Goal: Navigation & Orientation: Find specific page/section

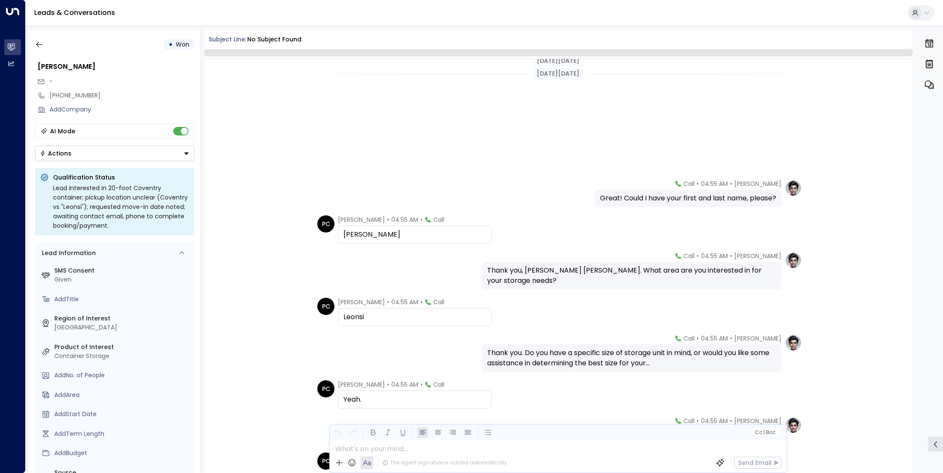
scroll to position [185, 0]
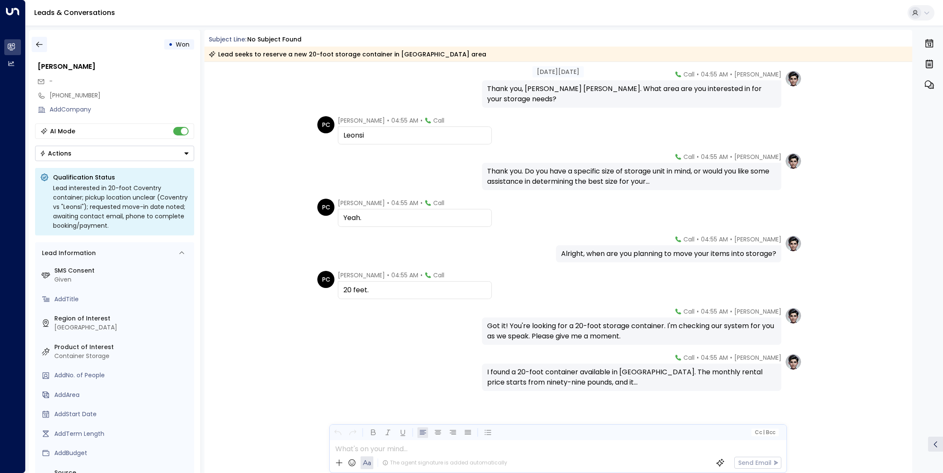
click at [42, 47] on icon "button" at bounding box center [39, 44] width 9 height 9
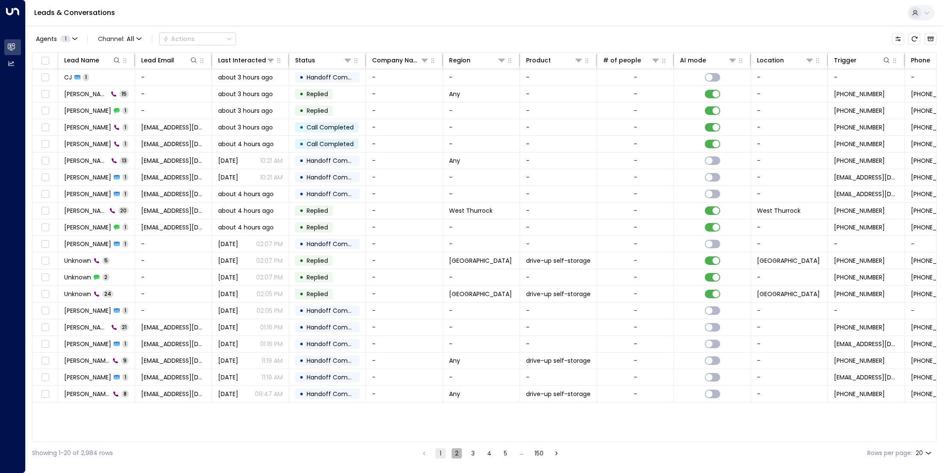
click at [457, 453] on button "2" at bounding box center [456, 453] width 10 height 10
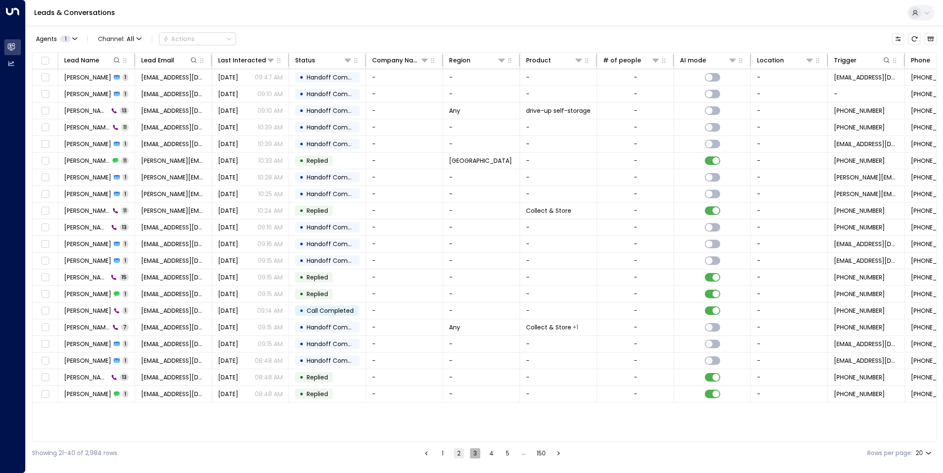
click at [475, 454] on button "3" at bounding box center [475, 453] width 10 height 10
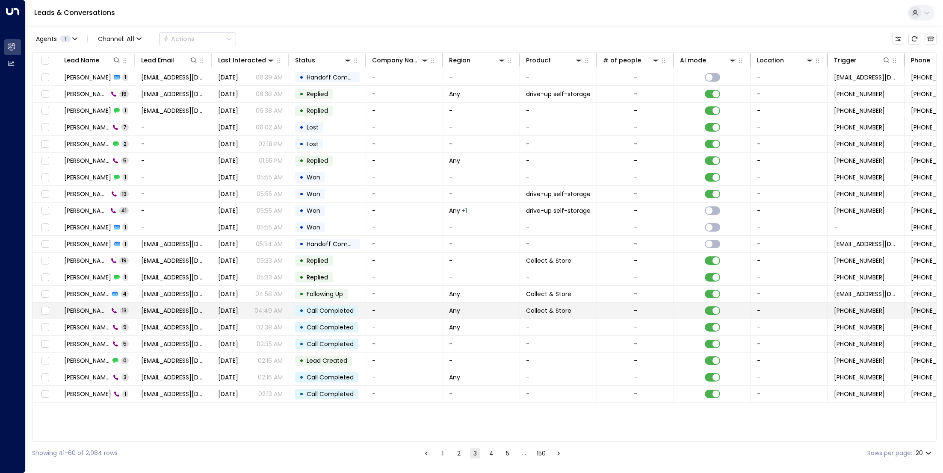
click at [88, 307] on span "[PERSON_NAME]" at bounding box center [86, 311] width 44 height 9
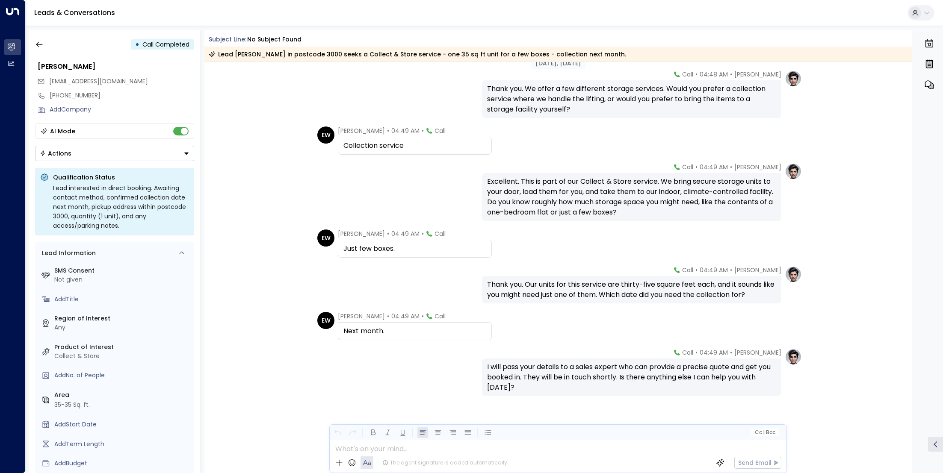
scroll to position [286, 0]
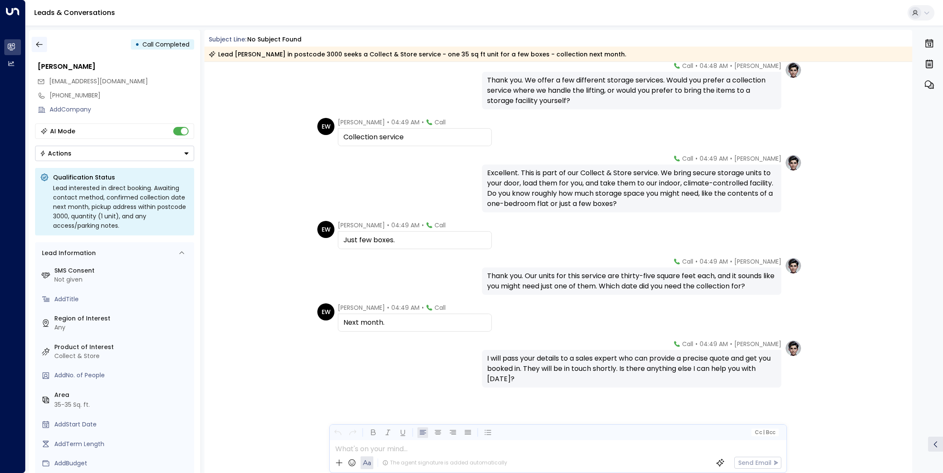
click at [37, 46] on icon "button" at bounding box center [39, 44] width 9 height 9
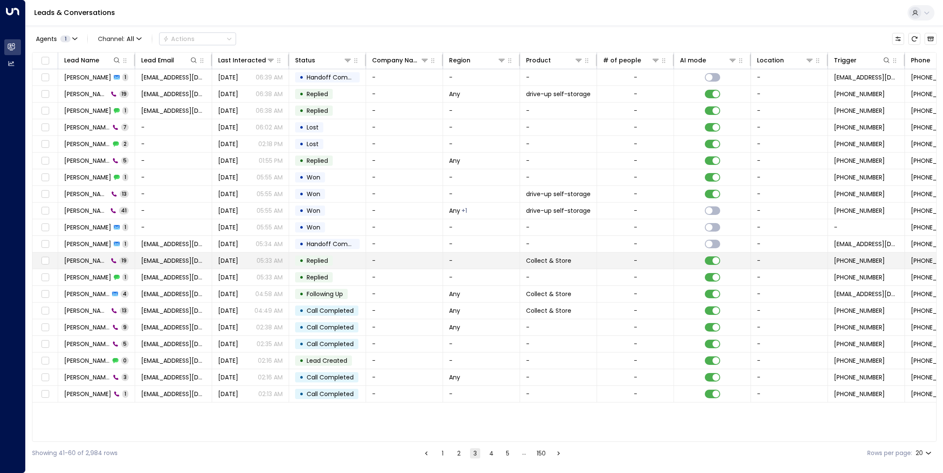
click at [85, 262] on span "[PERSON_NAME]" at bounding box center [86, 260] width 44 height 9
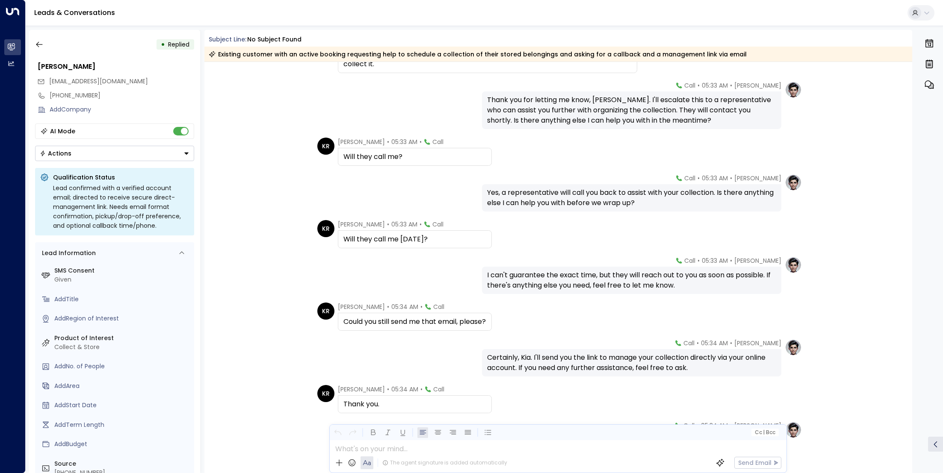
scroll to position [482, 0]
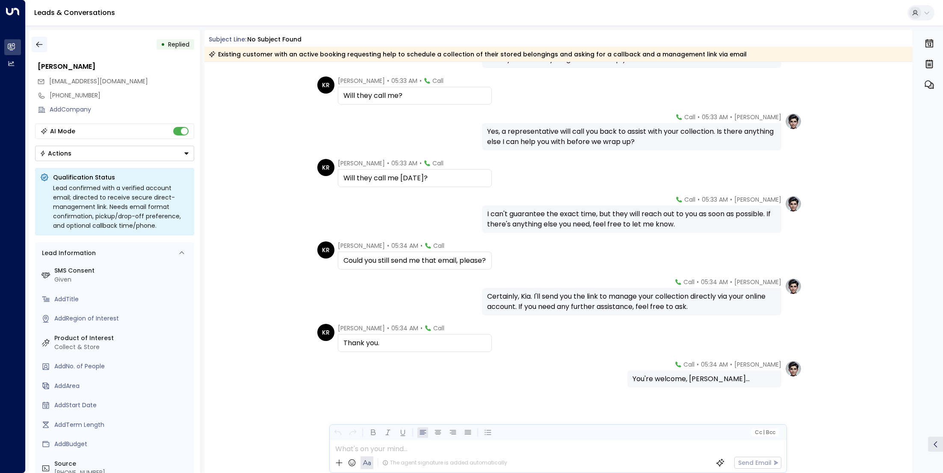
click at [42, 44] on icon "button" at bounding box center [39, 45] width 6 height 6
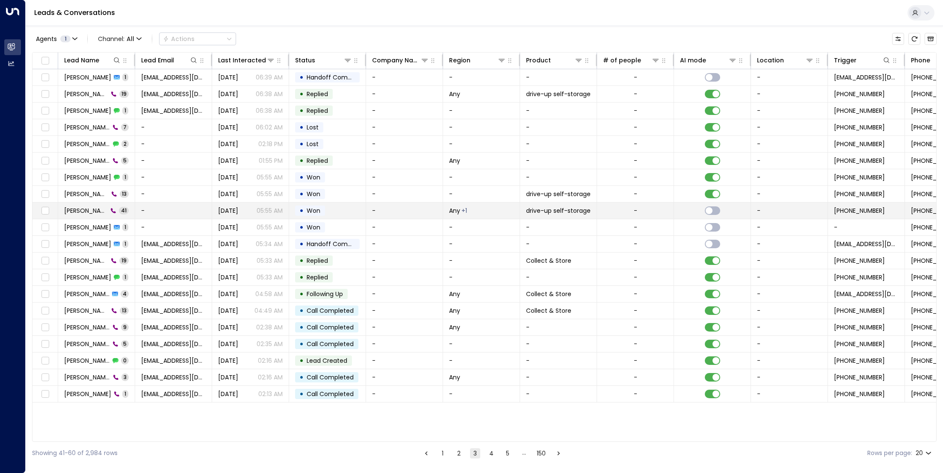
click at [94, 211] on span "[PERSON_NAME]" at bounding box center [86, 210] width 44 height 9
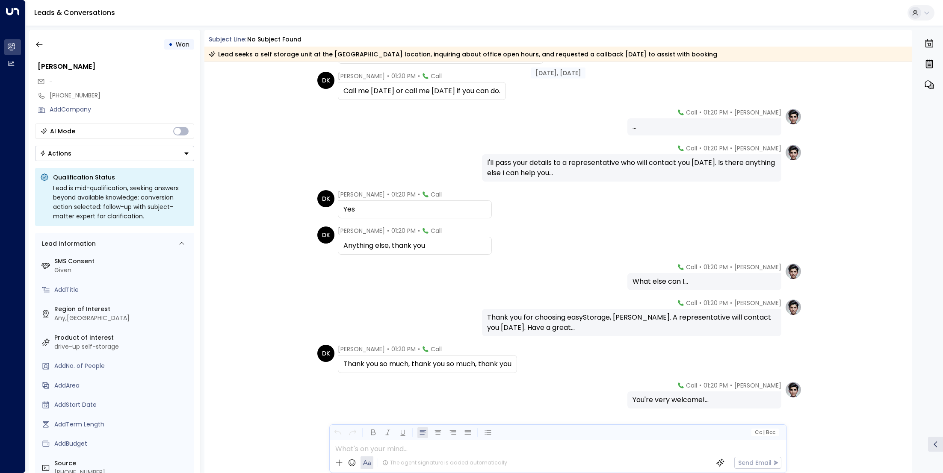
scroll to position [1369, 0]
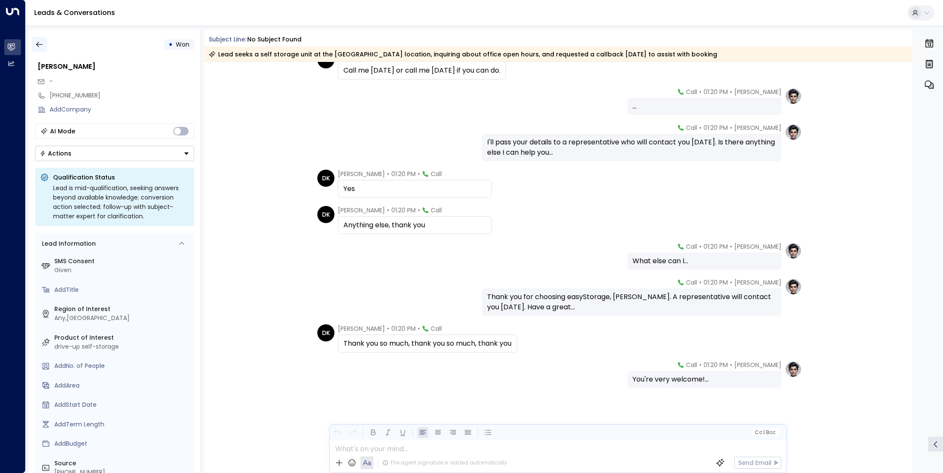
click at [44, 45] on button "button" at bounding box center [39, 44] width 15 height 15
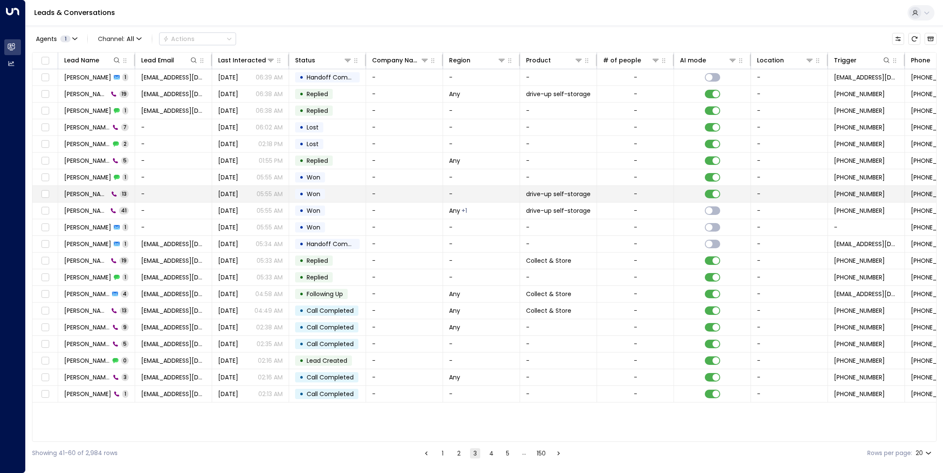
click at [84, 196] on span "[PERSON_NAME]" at bounding box center [86, 194] width 44 height 9
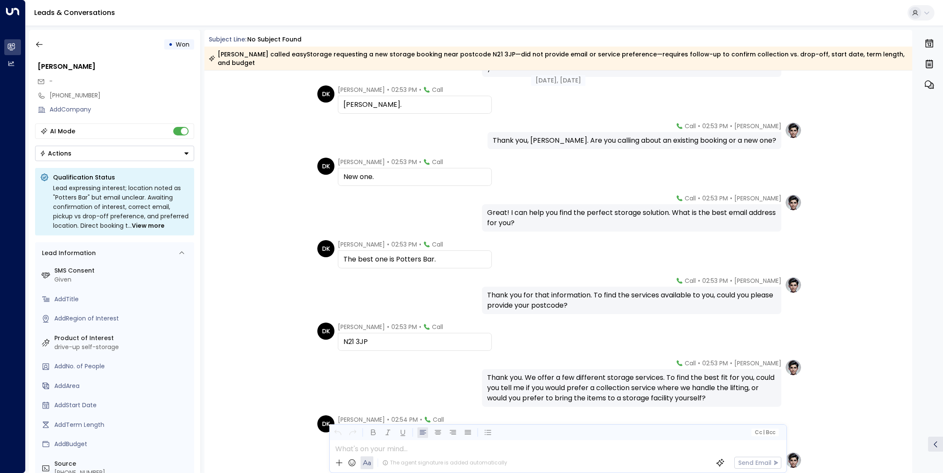
scroll to position [77, 0]
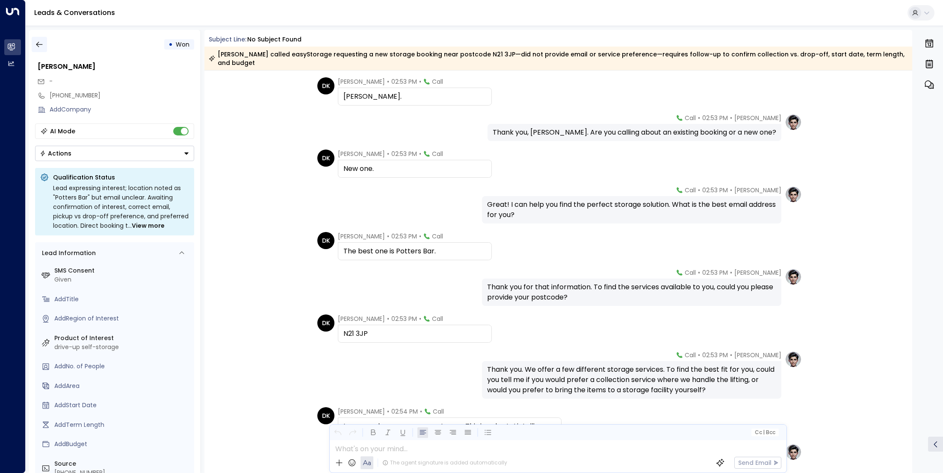
click at [35, 47] on icon "button" at bounding box center [39, 44] width 9 height 9
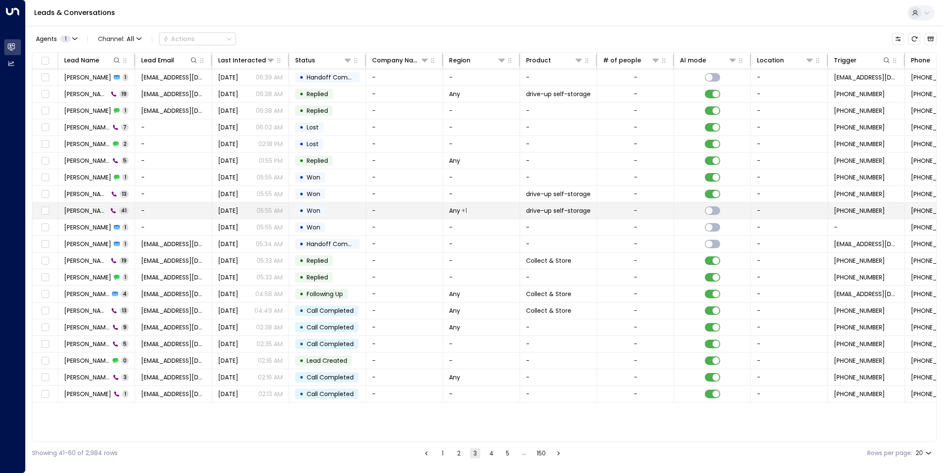
click at [90, 212] on span "[PERSON_NAME]" at bounding box center [86, 210] width 44 height 9
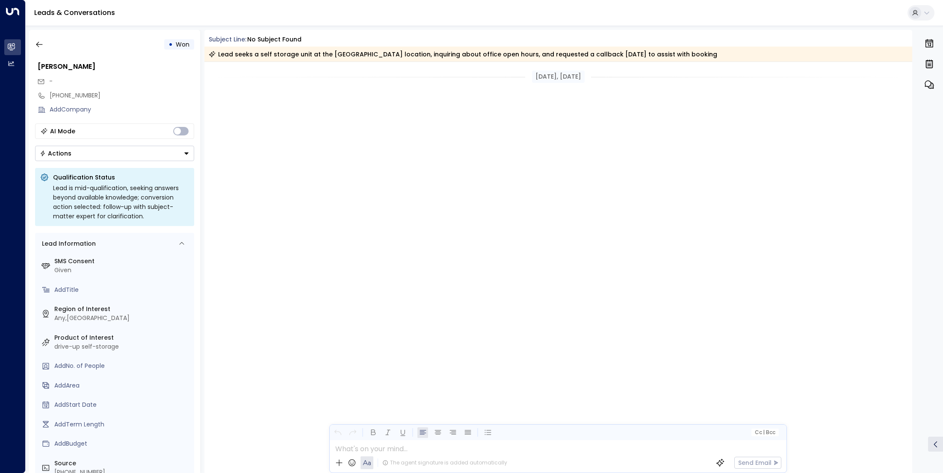
scroll to position [4959, 0]
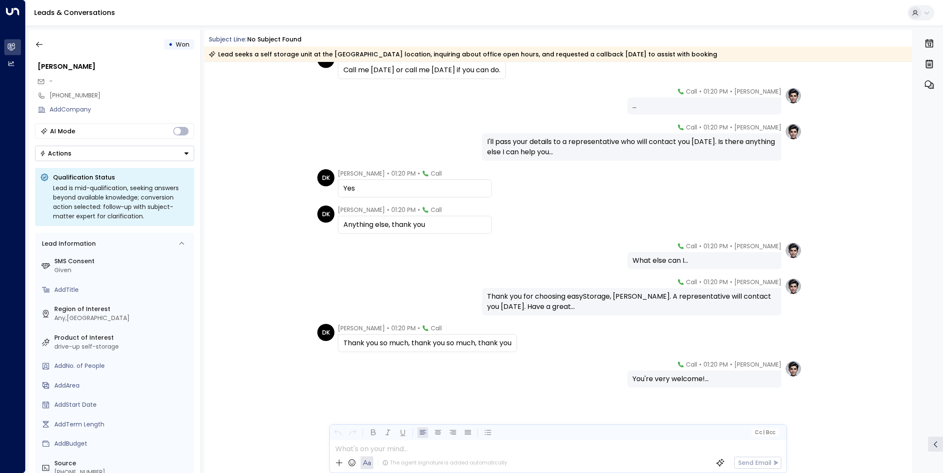
click at [586, 361] on div "[PERSON_NAME] • 01:20 PM • Call You're very welcome!..." at bounding box center [557, 373] width 487 height 27
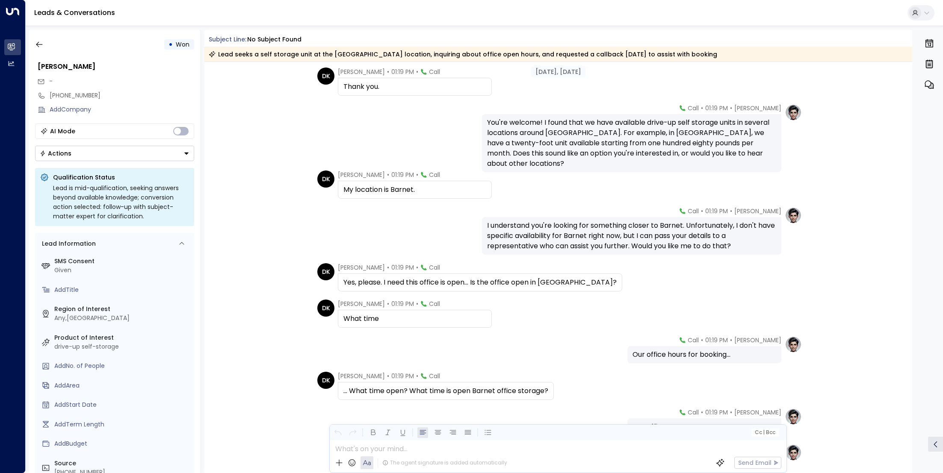
scroll to position [1960, 0]
click at [318, 125] on div "[PERSON_NAME] • 01:19 PM • Call You're welcome! I found that we have available …" at bounding box center [557, 137] width 487 height 68
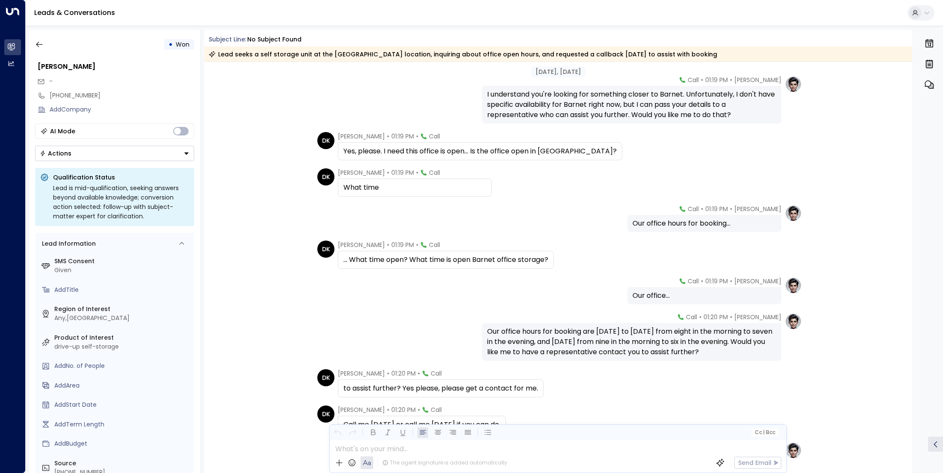
scroll to position [2178, 0]
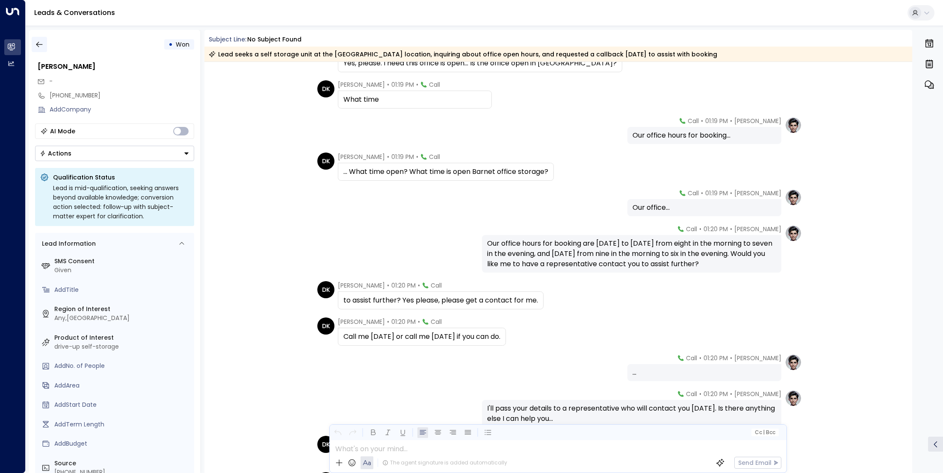
click at [37, 42] on icon "button" at bounding box center [39, 44] width 9 height 9
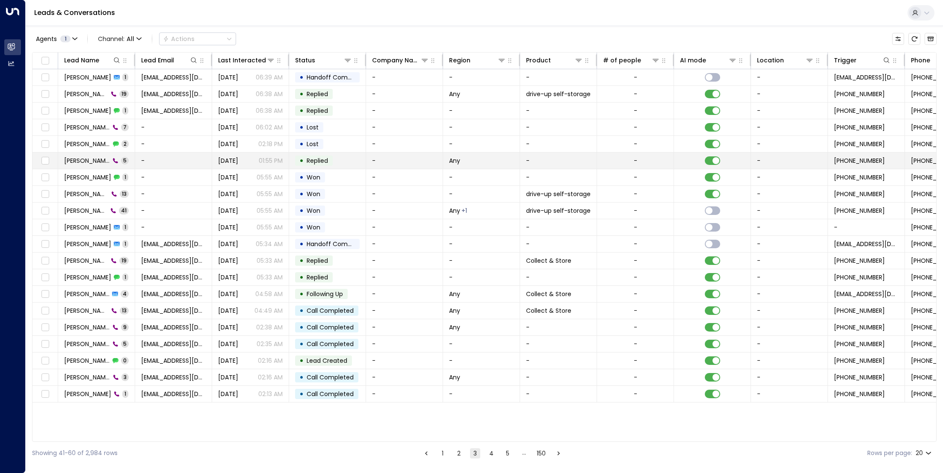
click at [78, 159] on span "[PERSON_NAME]" at bounding box center [87, 160] width 46 height 9
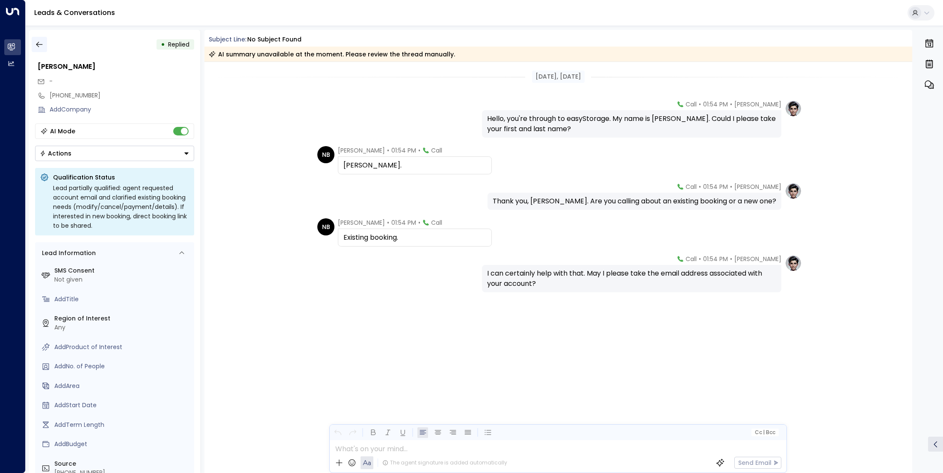
click at [39, 44] on icon "button" at bounding box center [39, 45] width 6 height 6
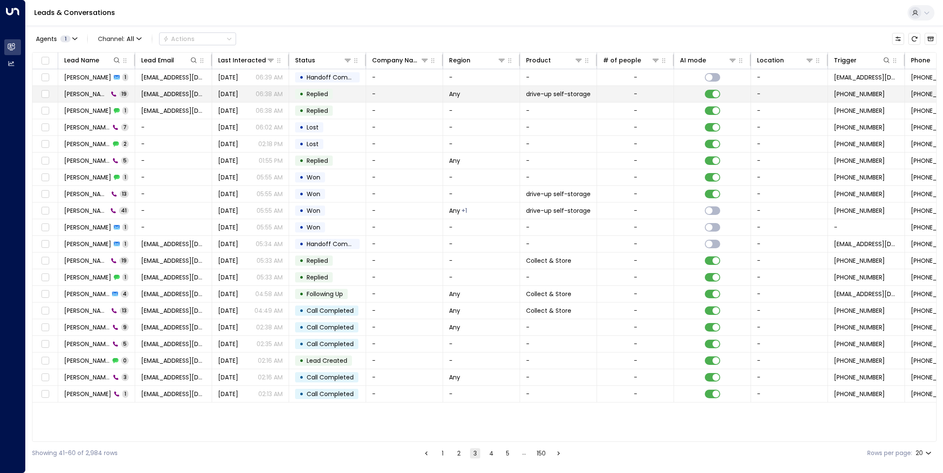
click at [74, 90] on span "[PERSON_NAME]" at bounding box center [86, 94] width 44 height 9
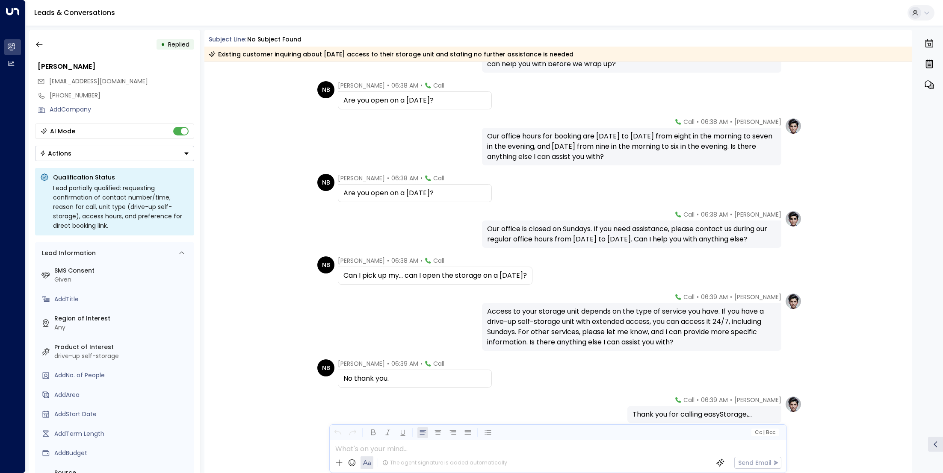
scroll to position [503, 0]
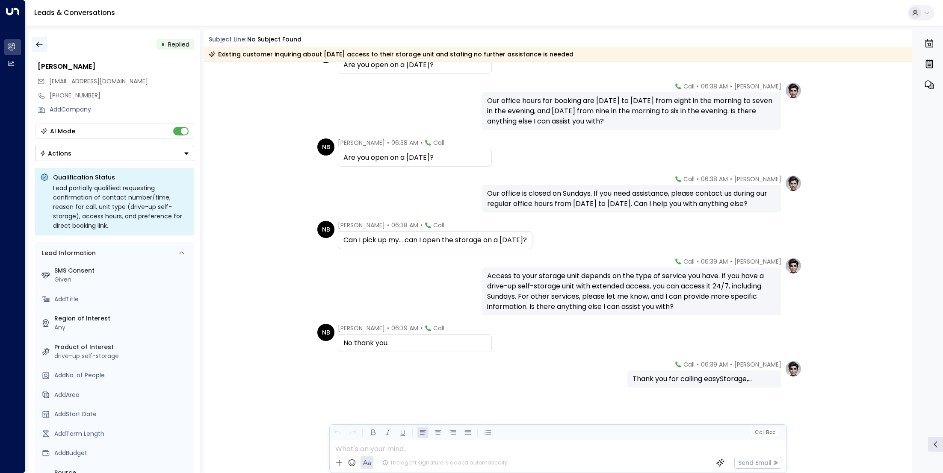
click at [42, 41] on icon "button" at bounding box center [39, 44] width 9 height 9
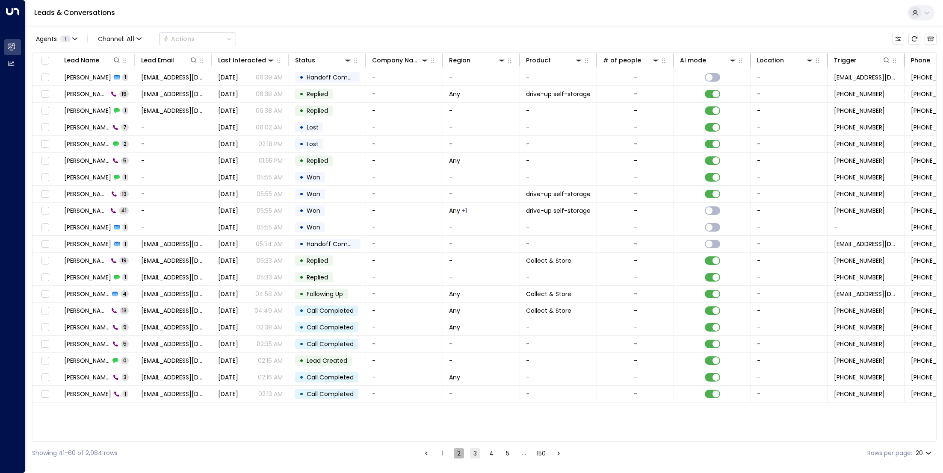
click at [458, 452] on button "2" at bounding box center [459, 453] width 10 height 10
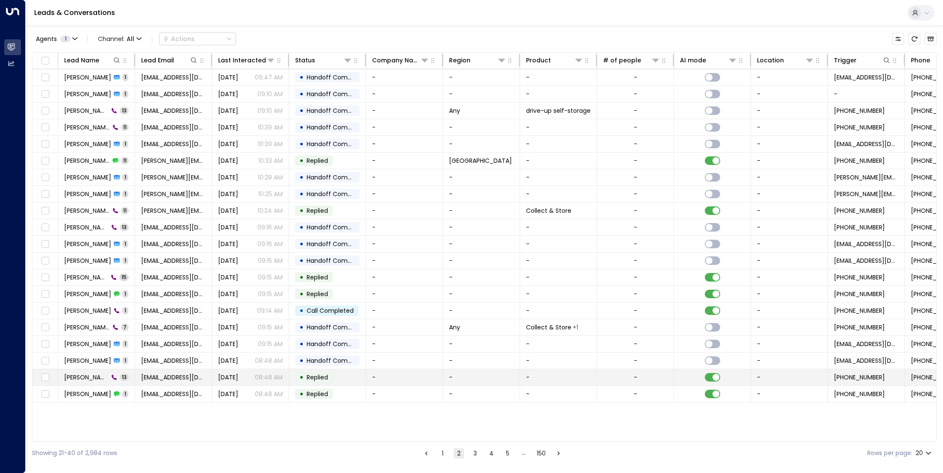
click at [77, 377] on span "[PERSON_NAME]" at bounding box center [86, 377] width 44 height 9
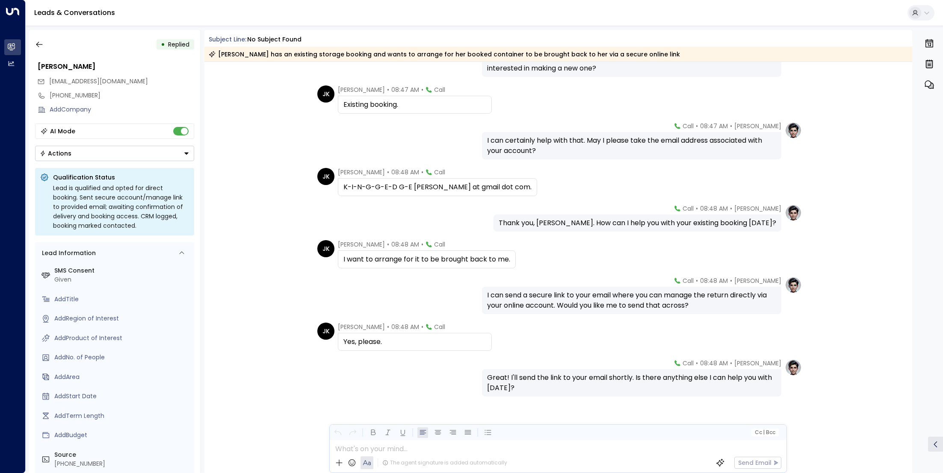
scroll to position [224, 0]
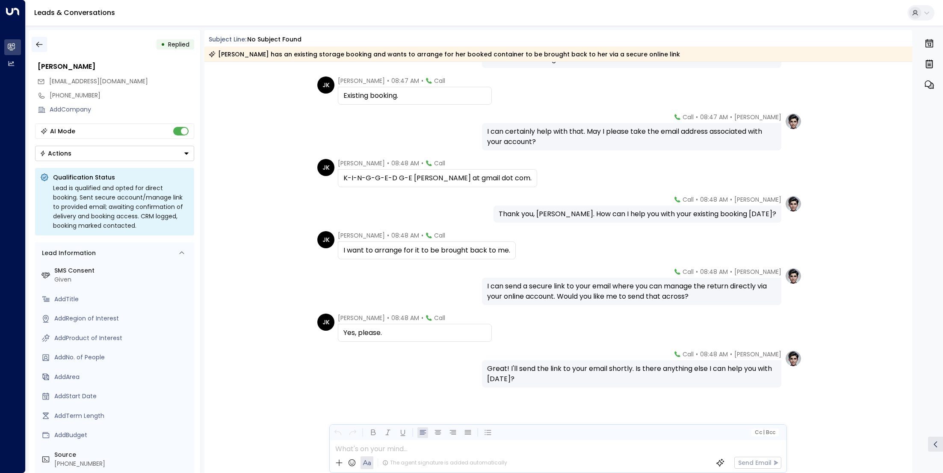
click at [40, 40] on icon "button" at bounding box center [39, 44] width 9 height 9
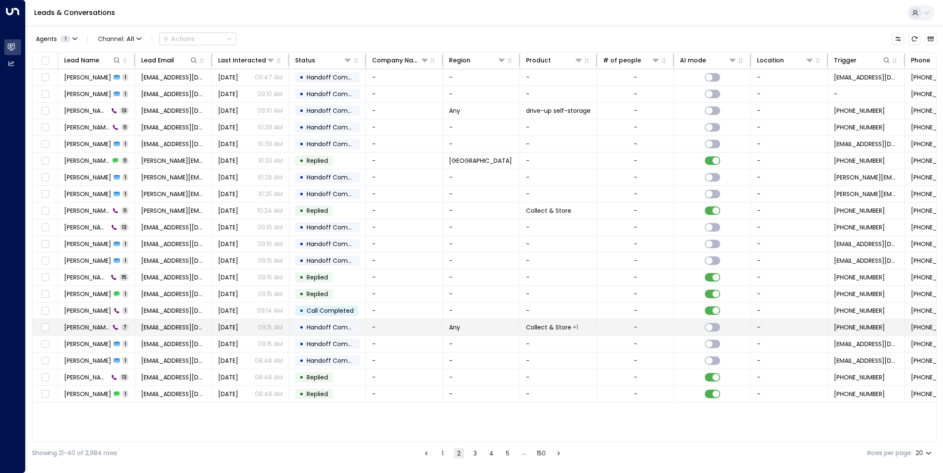
click at [80, 323] on span "[PERSON_NAME]" at bounding box center [87, 327] width 46 height 9
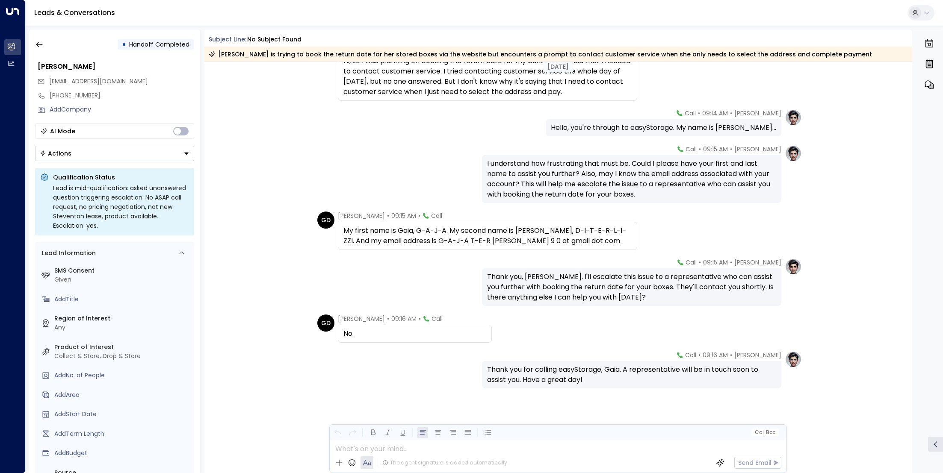
scroll to position [59, 0]
click at [42, 46] on icon "button" at bounding box center [39, 44] width 9 height 9
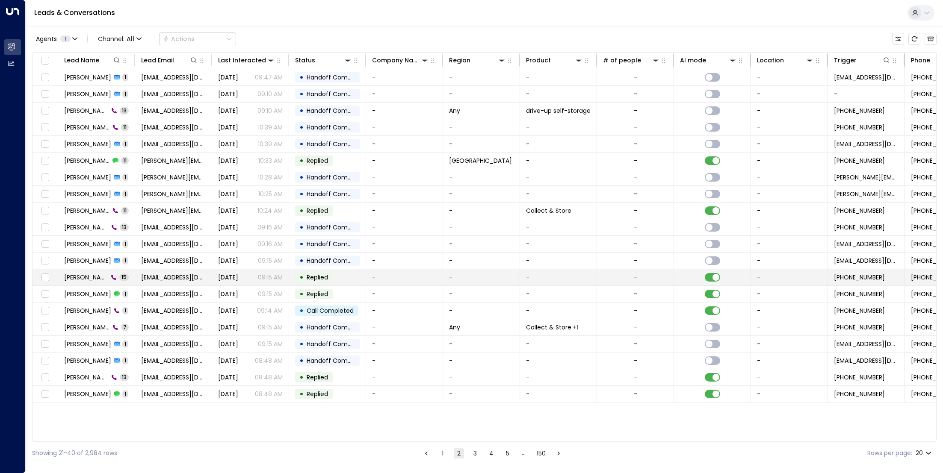
click at [92, 277] on span "[PERSON_NAME]" at bounding box center [86, 277] width 44 height 9
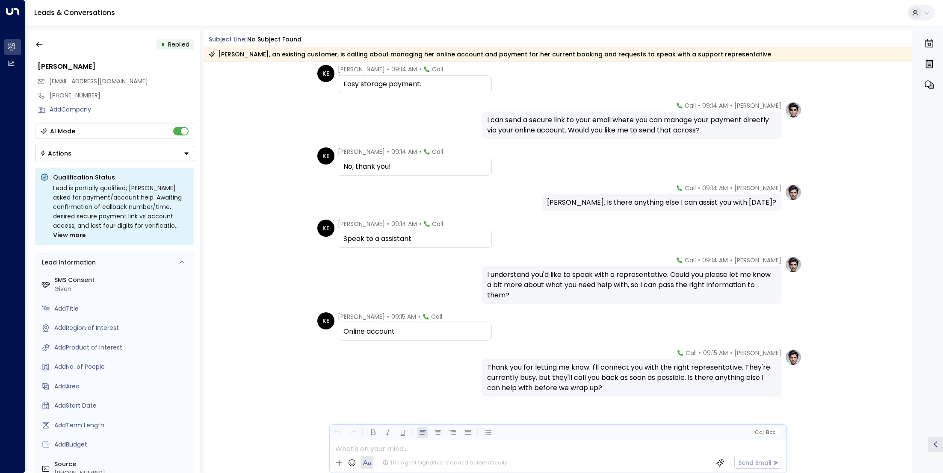
scroll to position [317, 0]
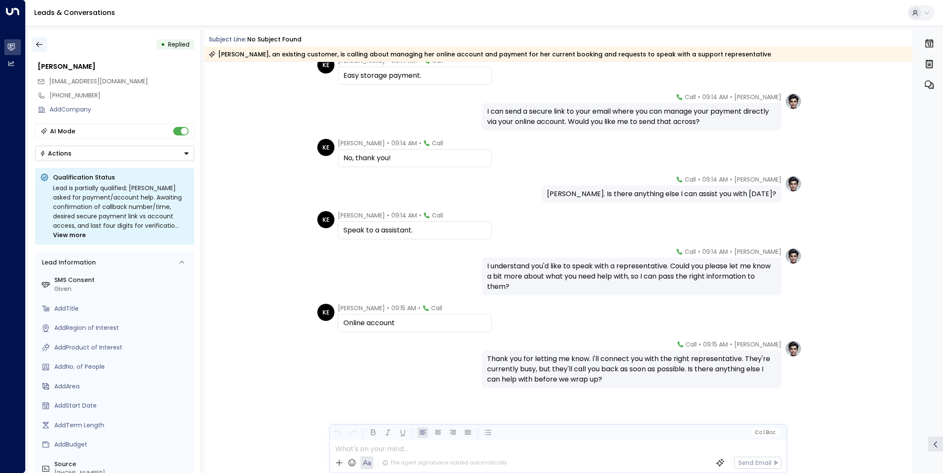
click at [44, 43] on button "button" at bounding box center [39, 44] width 15 height 15
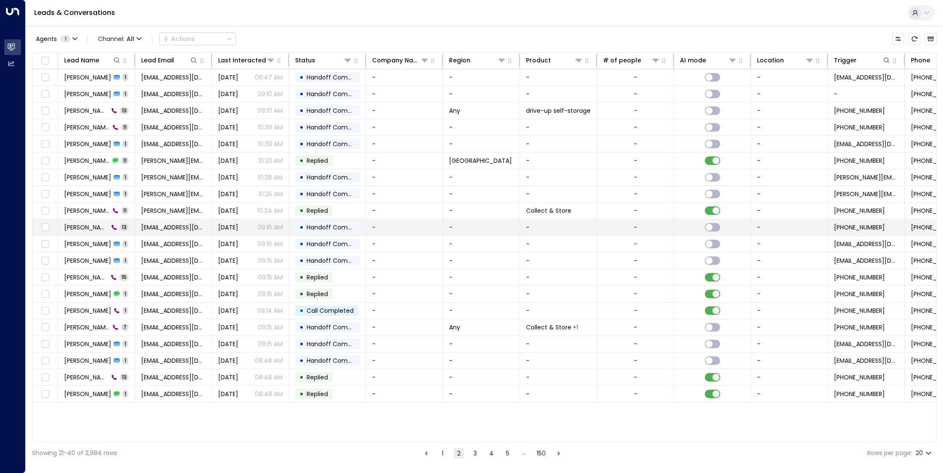
click at [92, 233] on td "[PERSON_NAME] 13" at bounding box center [96, 227] width 77 height 16
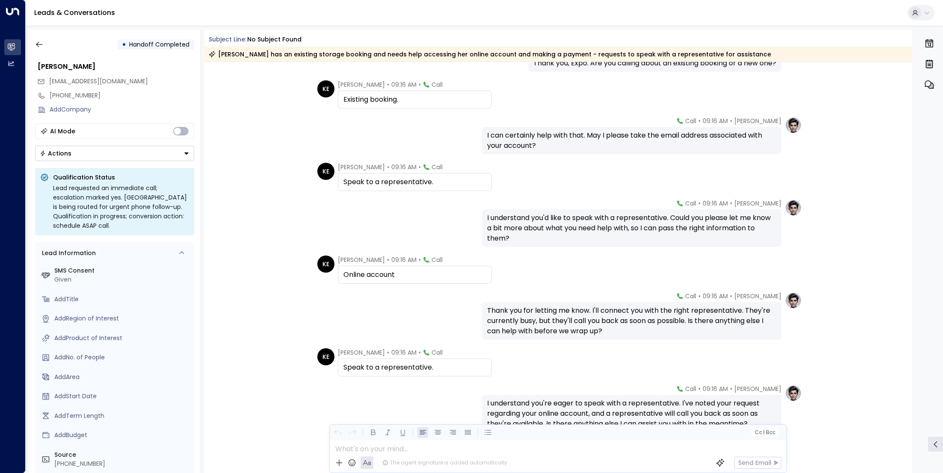
scroll to position [255, 0]
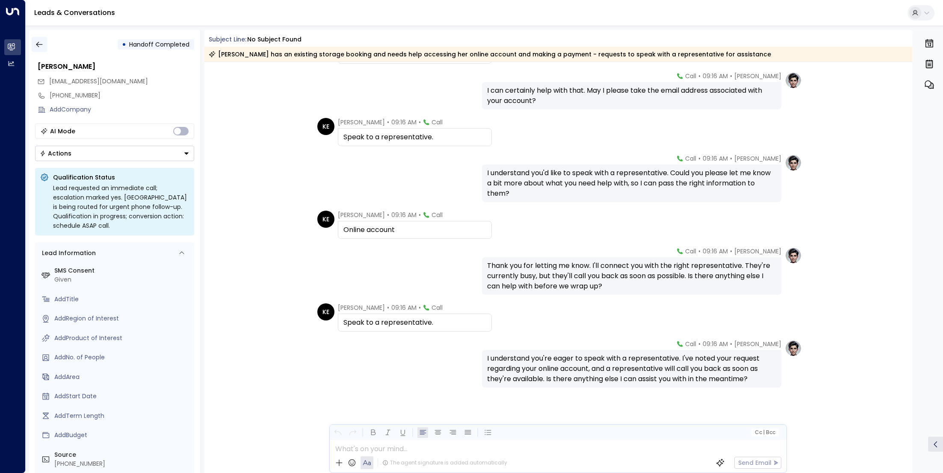
click at [35, 39] on button "button" at bounding box center [39, 44] width 15 height 15
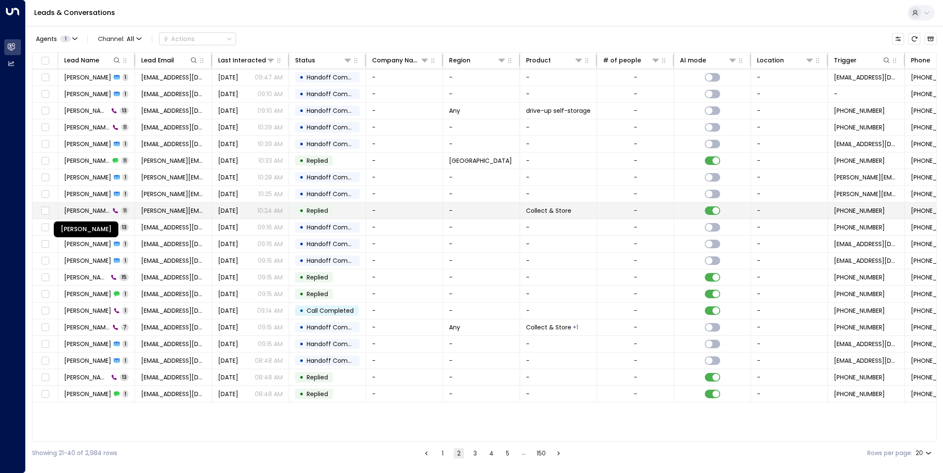
click at [79, 209] on span "[PERSON_NAME]" at bounding box center [87, 210] width 46 height 9
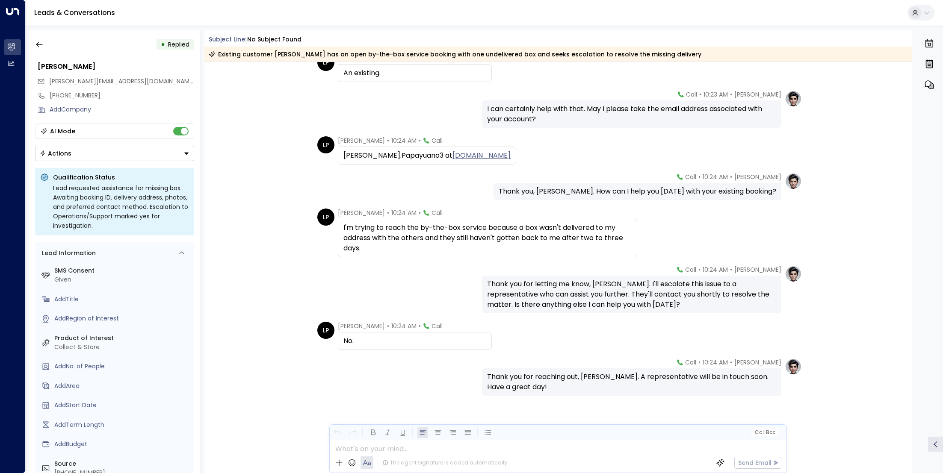
scroll to position [172, 0]
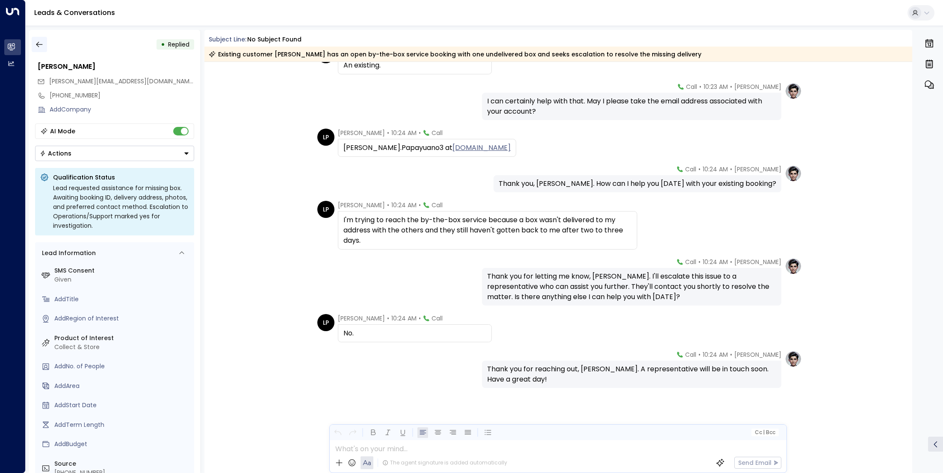
click at [39, 44] on icon "button" at bounding box center [39, 45] width 6 height 6
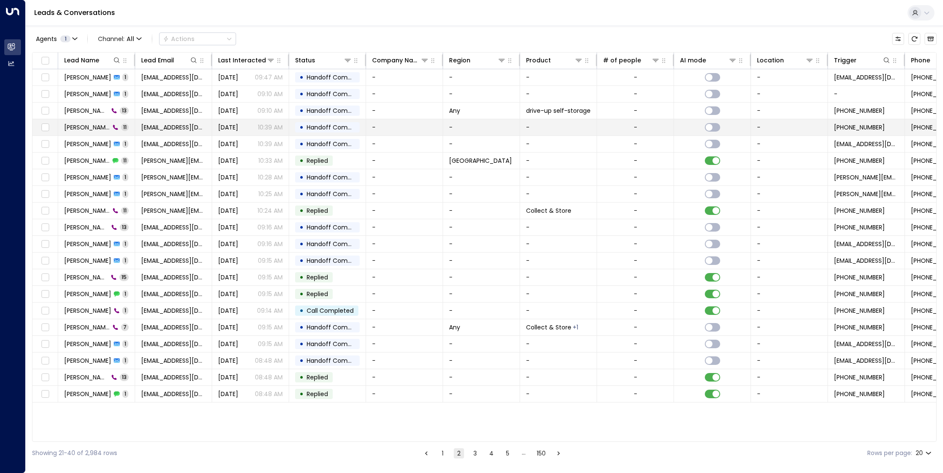
click at [86, 125] on span "[PERSON_NAME]" at bounding box center [87, 127] width 46 height 9
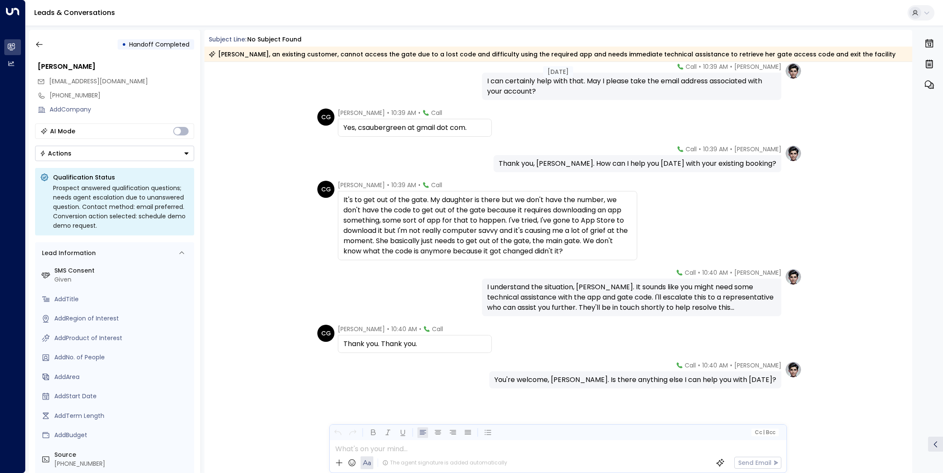
scroll to position [193, 0]
click at [34, 45] on button "button" at bounding box center [39, 44] width 15 height 15
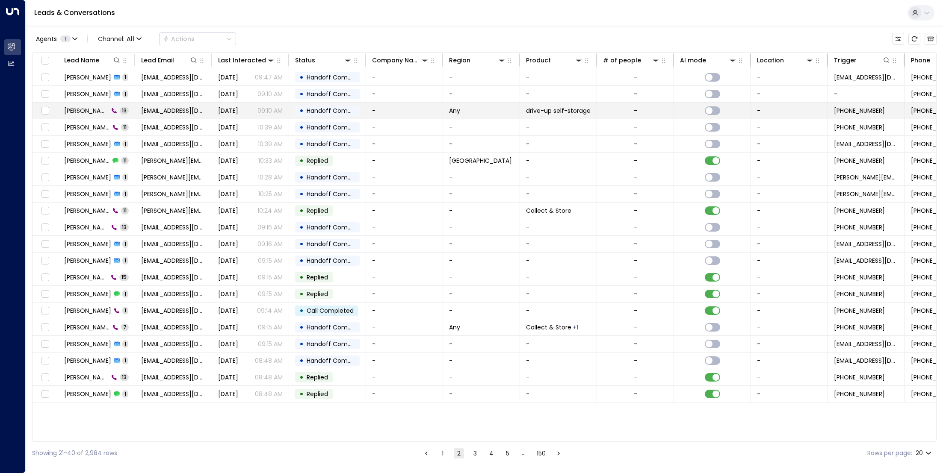
click at [88, 113] on span "[PERSON_NAME]" at bounding box center [86, 110] width 44 height 9
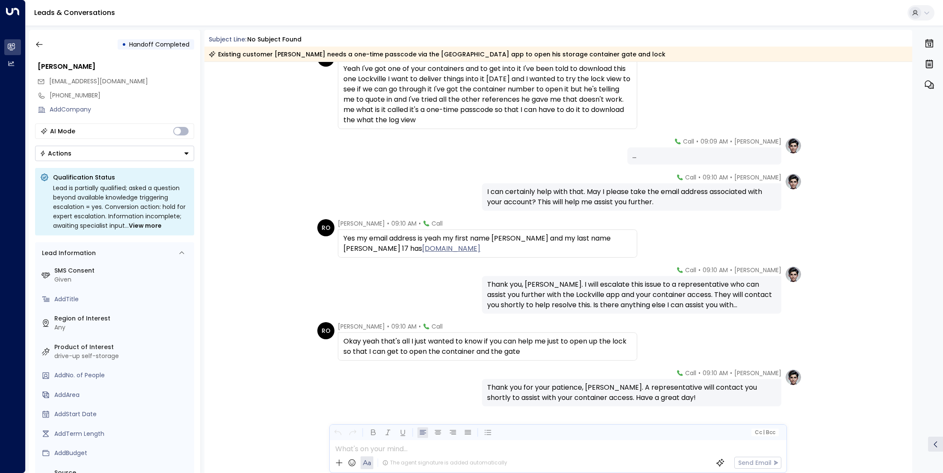
scroll to position [296, 0]
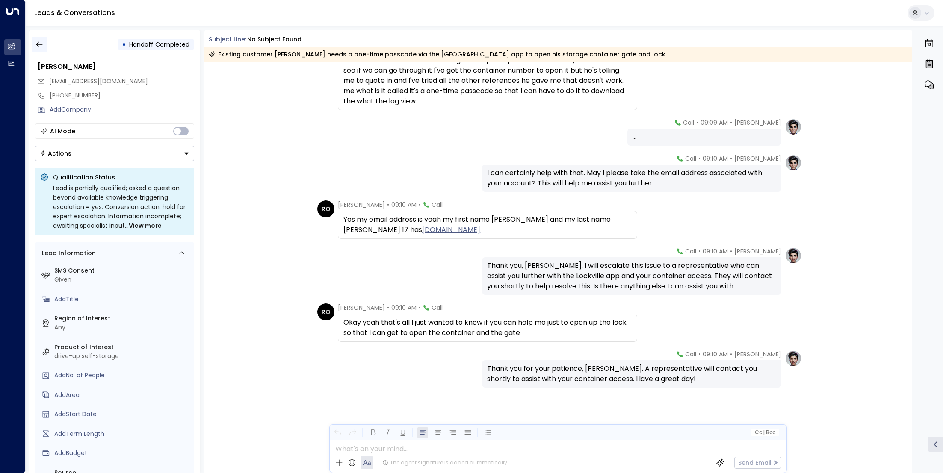
click at [40, 39] on button "button" at bounding box center [39, 44] width 15 height 15
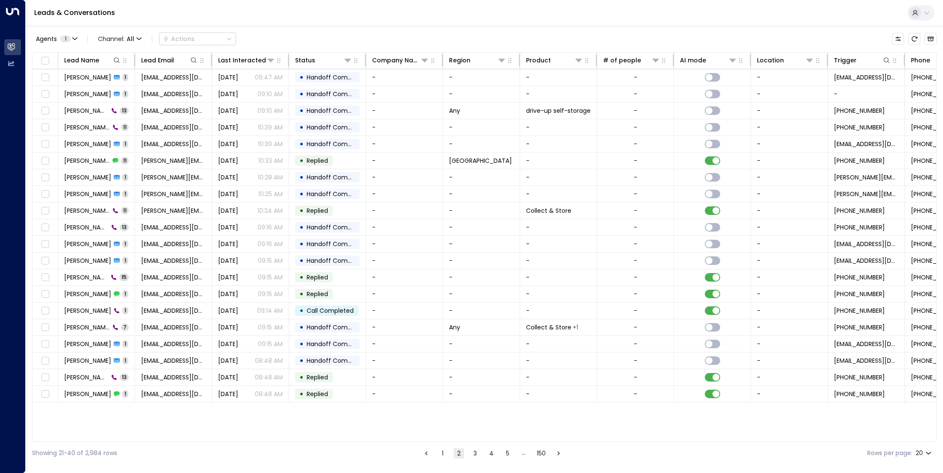
click at [438, 449] on button "1" at bounding box center [442, 453] width 10 height 10
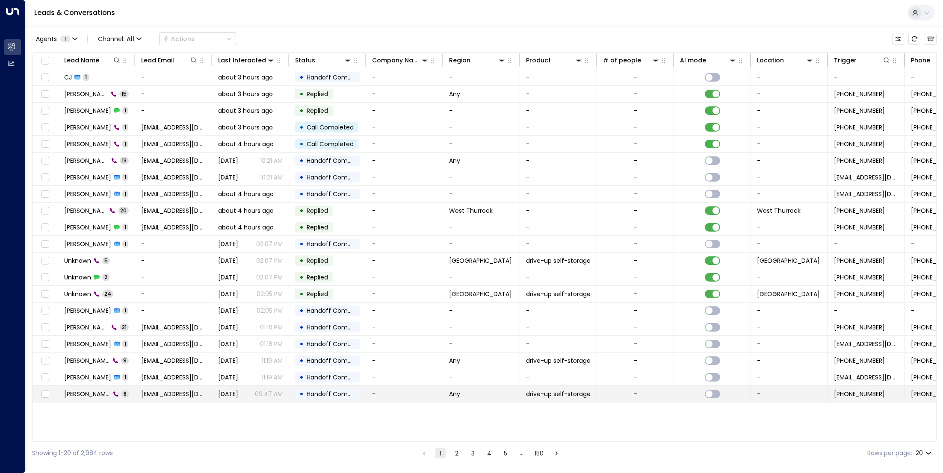
click at [88, 390] on span "[PERSON_NAME]" at bounding box center [87, 394] width 46 height 9
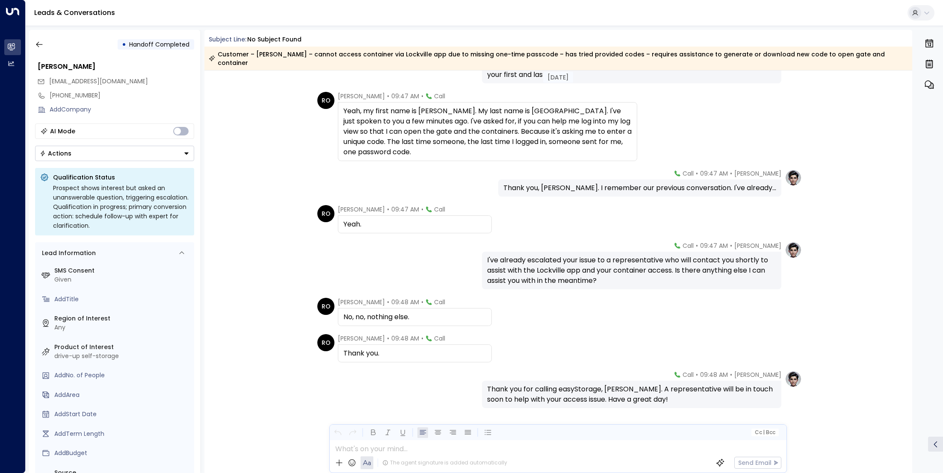
scroll to position [74, 0]
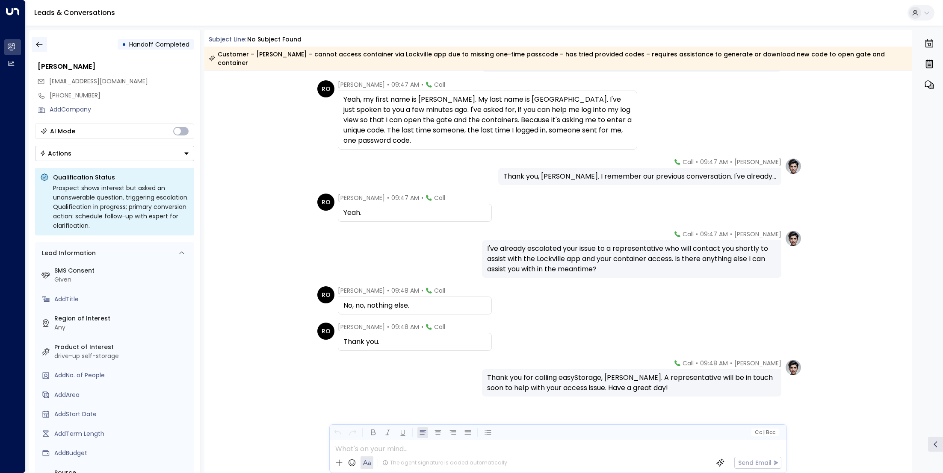
click at [41, 42] on icon "button" at bounding box center [39, 44] width 9 height 9
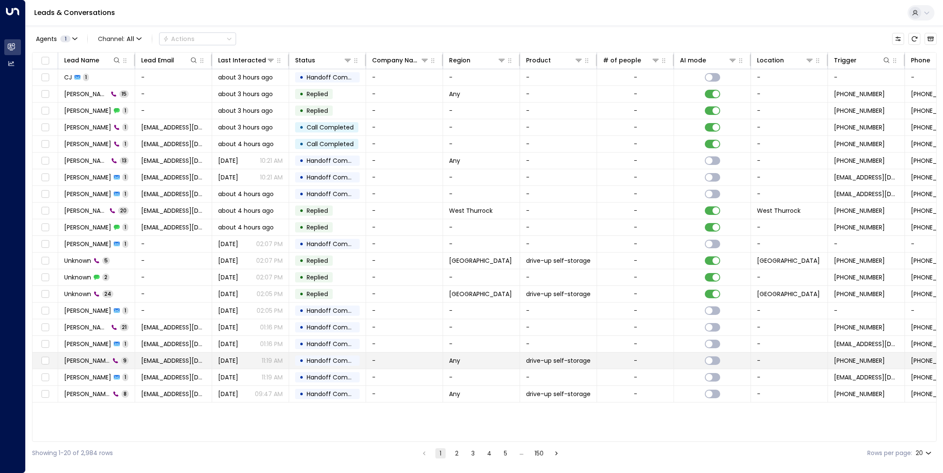
click at [79, 365] on td "[PERSON_NAME] 9" at bounding box center [96, 361] width 77 height 16
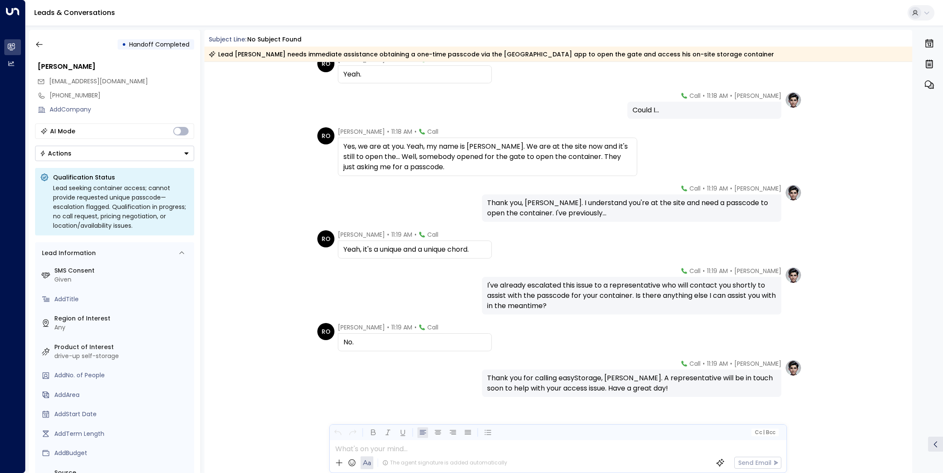
scroll to position [90, 0]
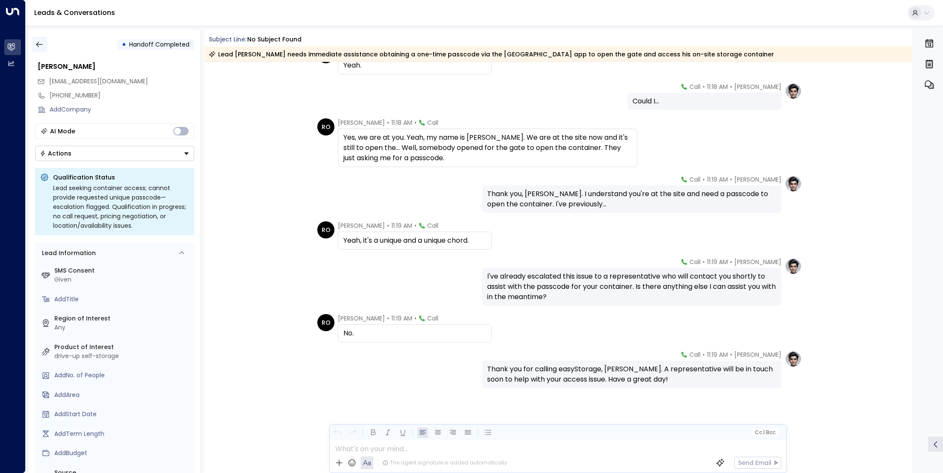
click at [40, 47] on icon "button" at bounding box center [39, 44] width 9 height 9
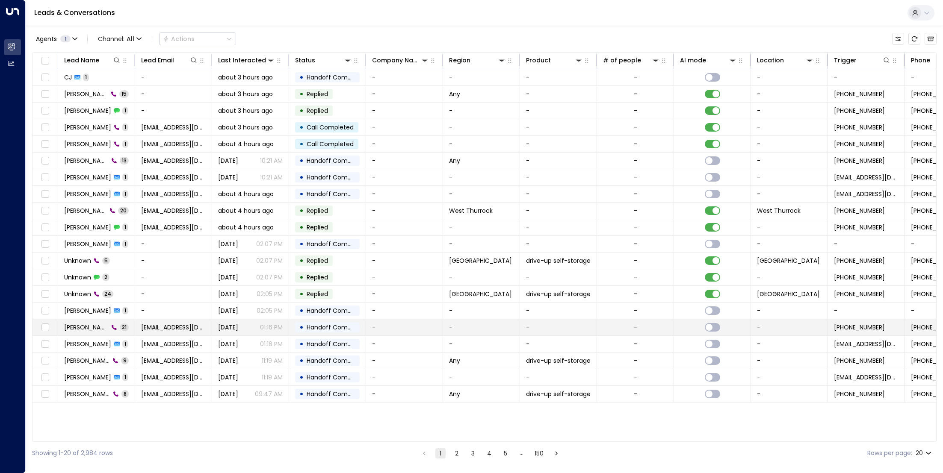
click at [83, 330] on td "[PERSON_NAME] 21" at bounding box center [96, 327] width 77 height 16
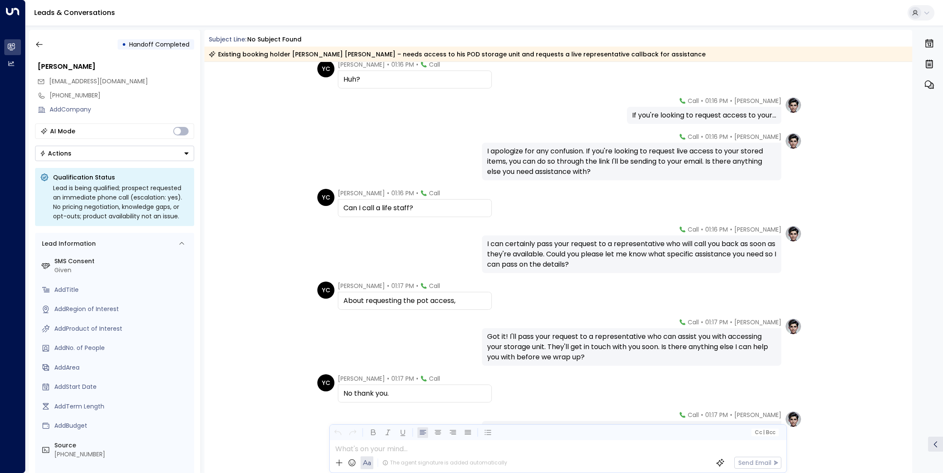
scroll to position [585, 0]
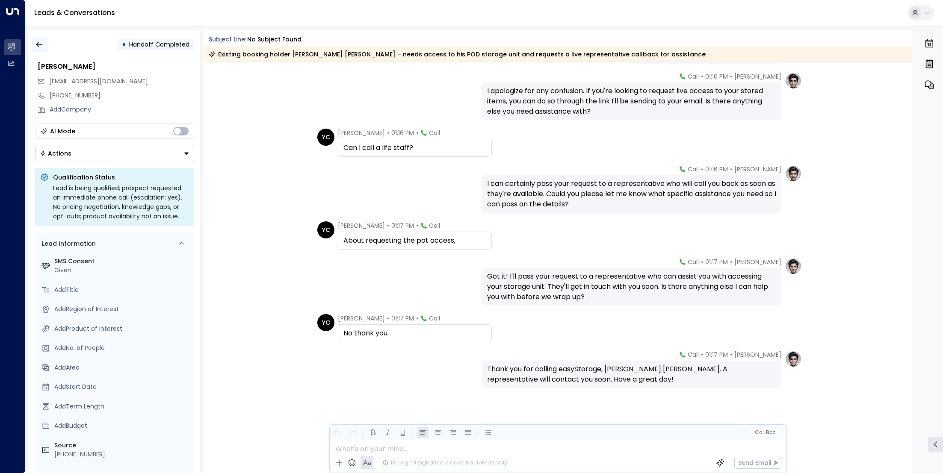
click at [35, 40] on icon "button" at bounding box center [39, 44] width 9 height 9
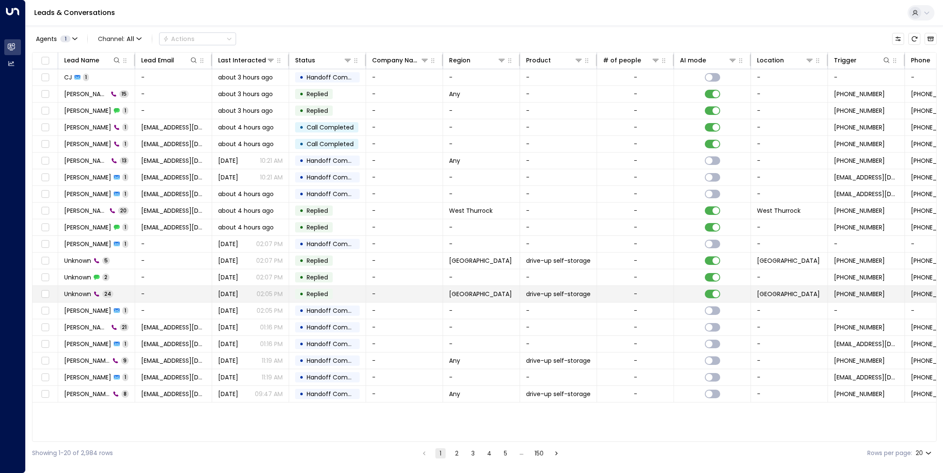
click at [88, 297] on td "Unknown 24" at bounding box center [96, 294] width 77 height 16
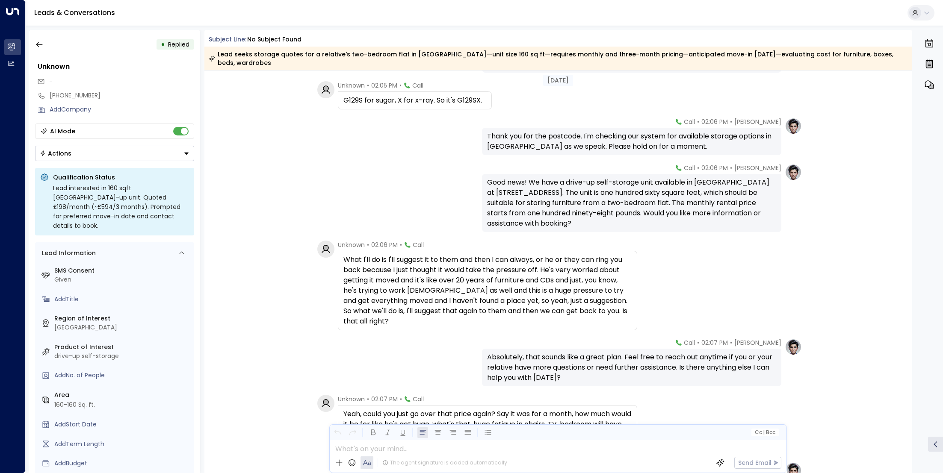
scroll to position [597, 0]
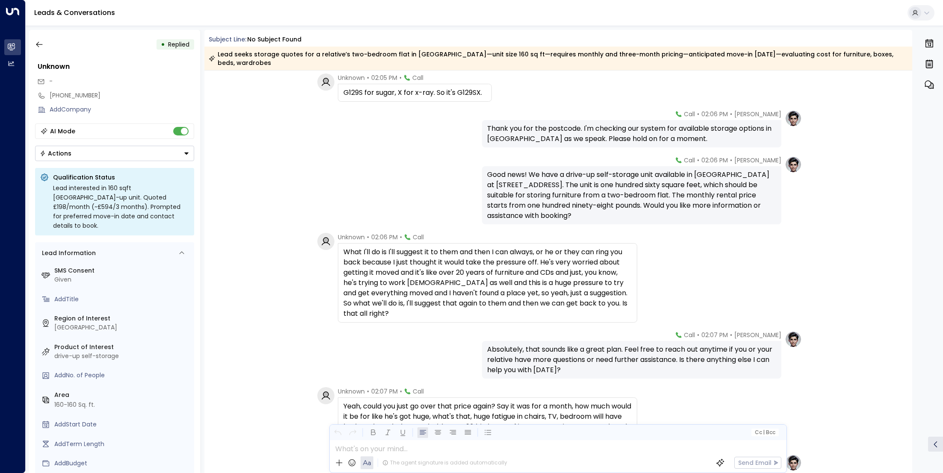
click at [868, 298] on div "Unknown • 02:06 PM • Call What I'll do is I'll suggest it to them and then I ca…" at bounding box center [558, 278] width 708 height 90
click at [42, 43] on icon "button" at bounding box center [39, 44] width 9 height 9
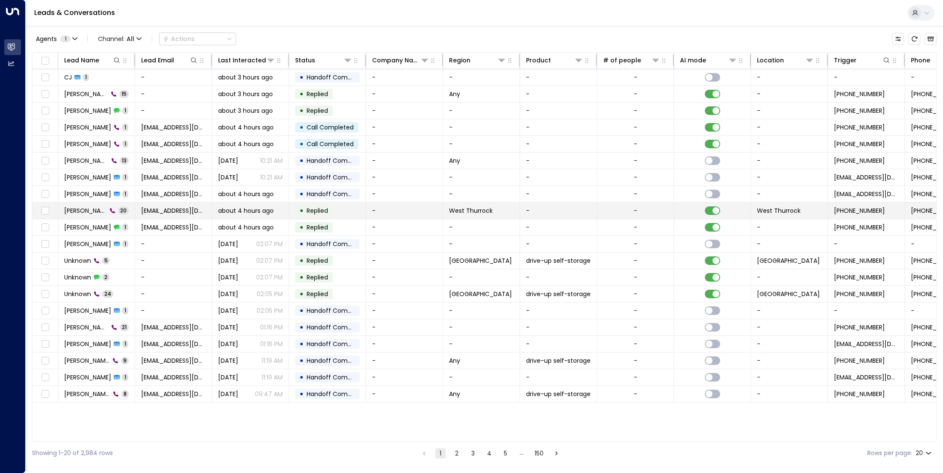
click at [93, 205] on td "[PERSON_NAME] 20" at bounding box center [96, 211] width 77 height 16
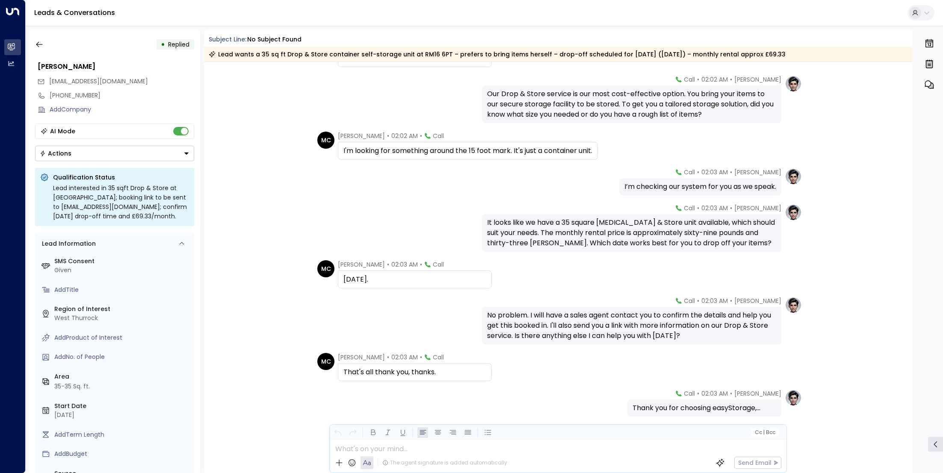
scroll to position [559, 0]
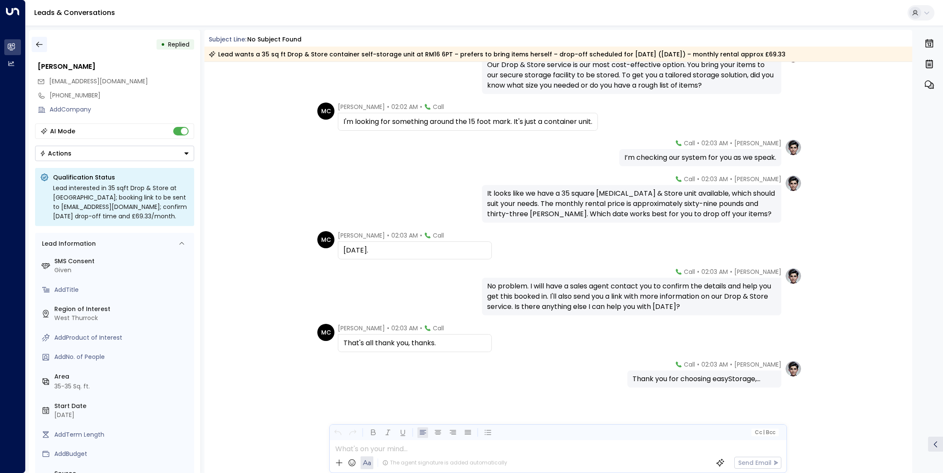
click at [44, 42] on button "button" at bounding box center [39, 44] width 15 height 15
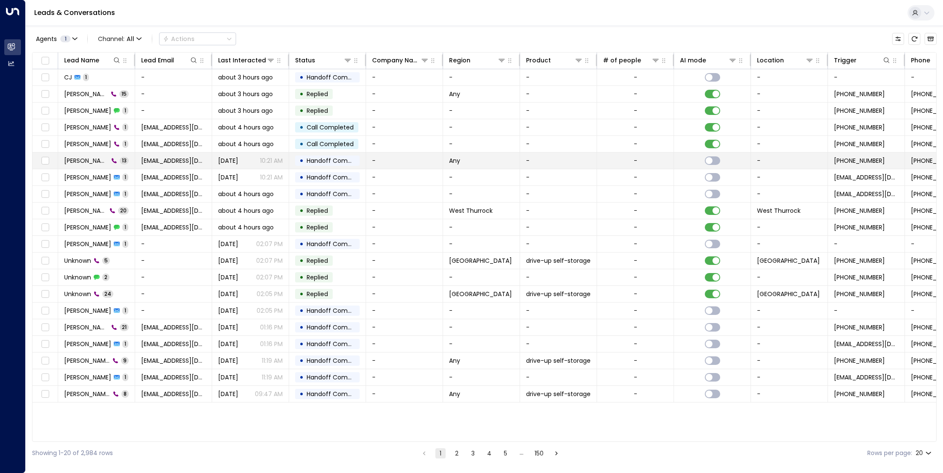
click at [82, 166] on td "[PERSON_NAME] 13" at bounding box center [96, 161] width 77 height 16
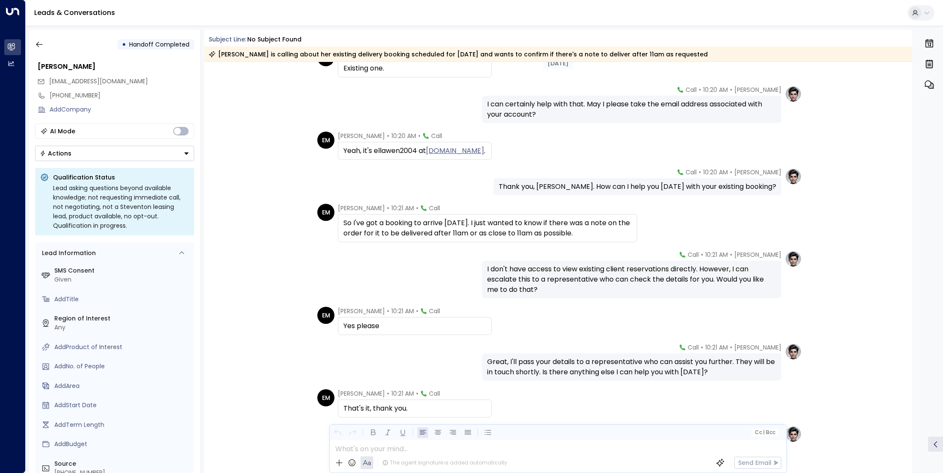
scroll to position [235, 0]
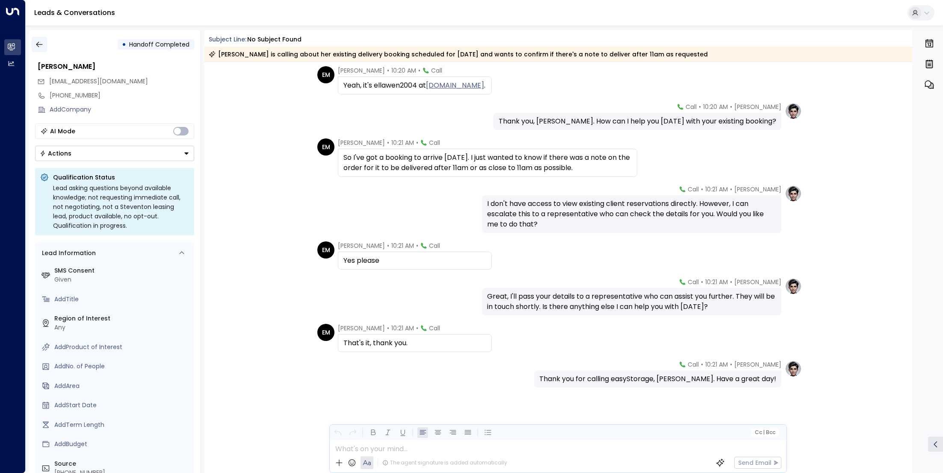
click at [40, 44] on icon "button" at bounding box center [39, 45] width 6 height 6
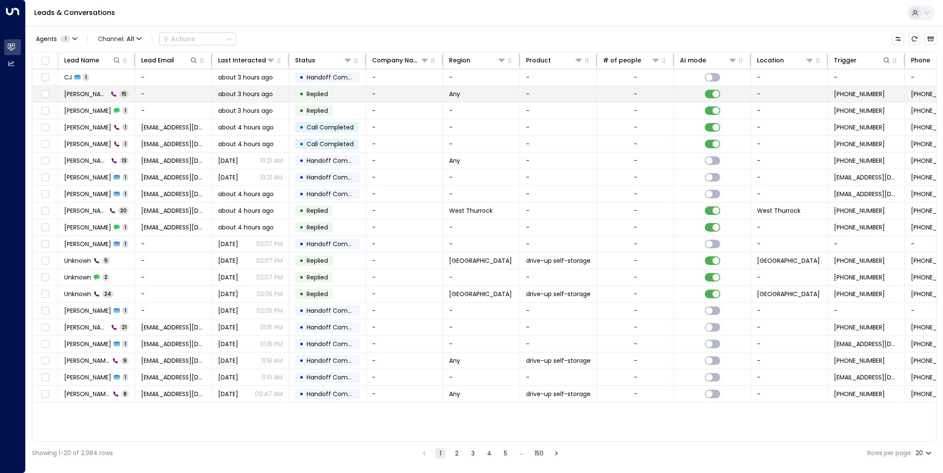
click at [88, 97] on span "[PERSON_NAME]" at bounding box center [86, 94] width 44 height 9
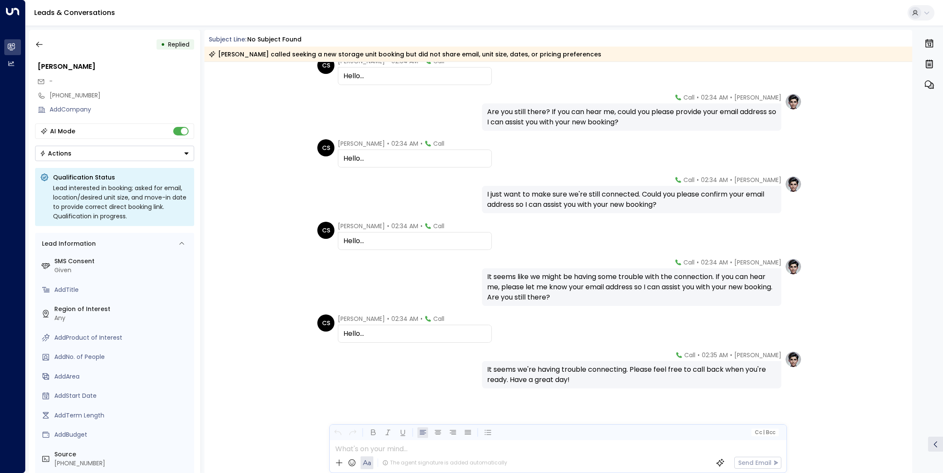
scroll to position [327, 0]
click at [38, 45] on icon "button" at bounding box center [39, 44] width 9 height 9
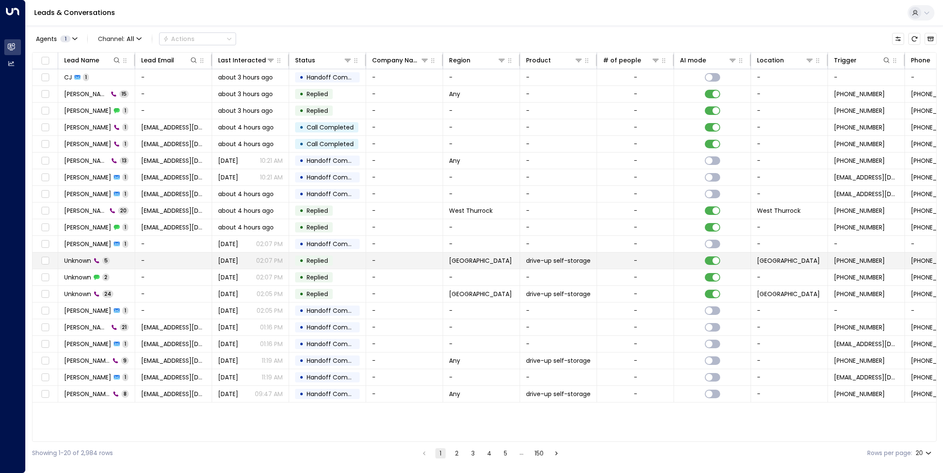
click at [88, 262] on span "Unknown" at bounding box center [77, 260] width 27 height 9
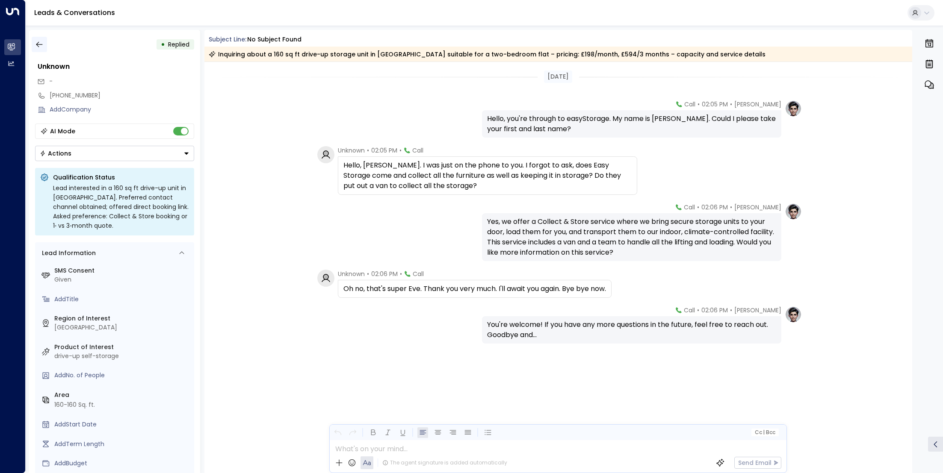
click at [35, 44] on icon "button" at bounding box center [39, 44] width 9 height 9
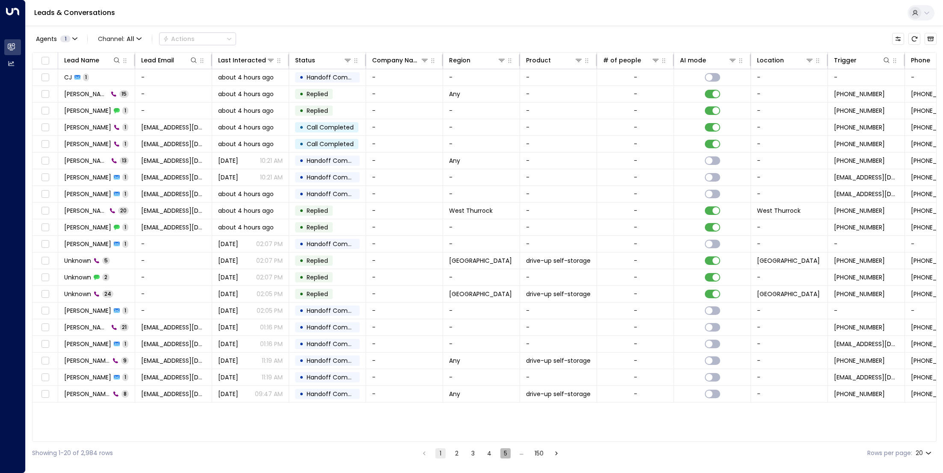
click at [505, 451] on button "5" at bounding box center [505, 453] width 10 height 10
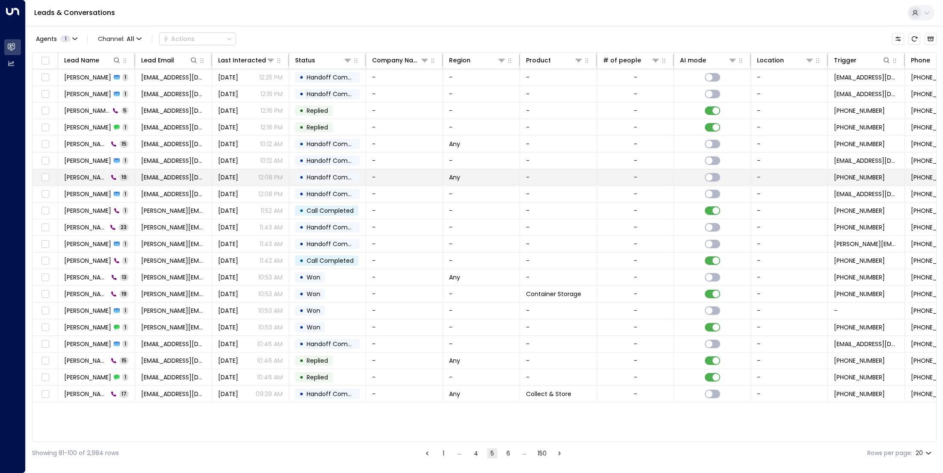
click at [90, 180] on span "[PERSON_NAME]" at bounding box center [86, 177] width 44 height 9
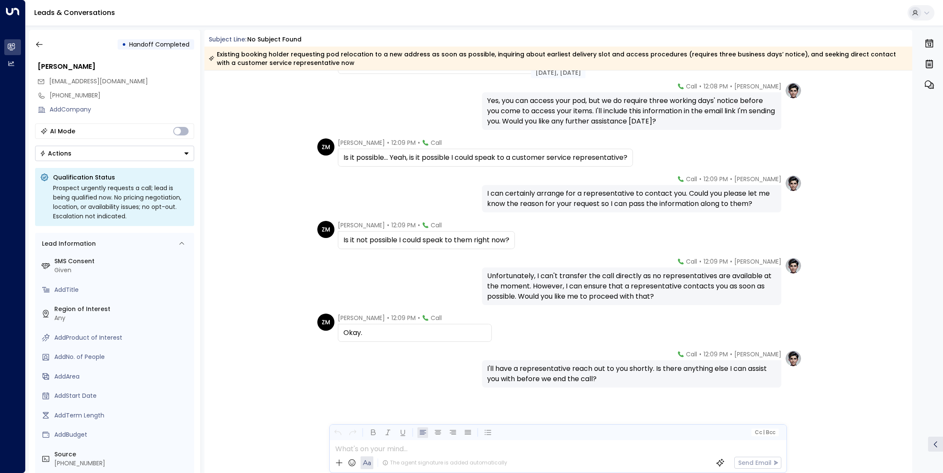
scroll to position [511, 0]
click at [38, 43] on icon "button" at bounding box center [39, 44] width 9 height 9
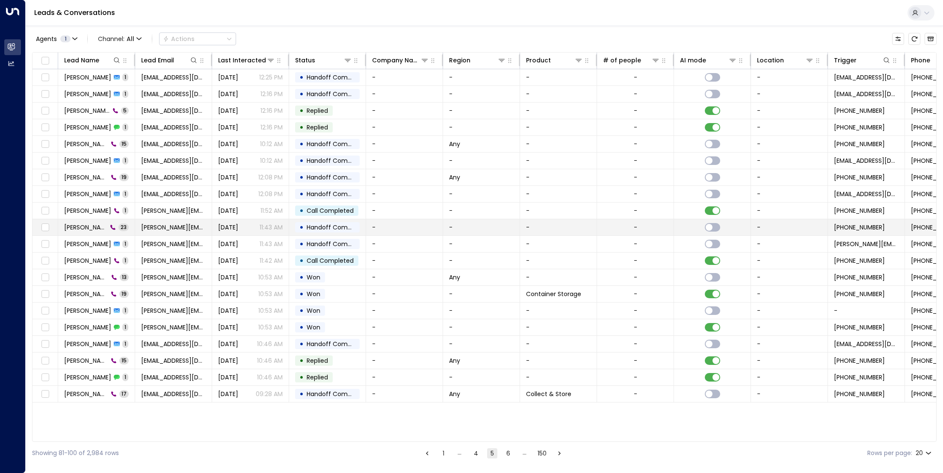
click at [88, 233] on td "[PERSON_NAME] 23" at bounding box center [96, 227] width 77 height 16
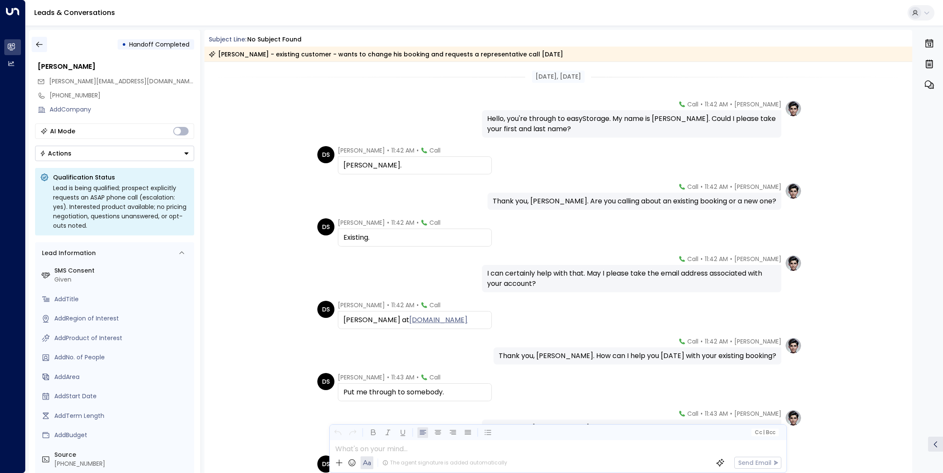
click at [38, 38] on button "button" at bounding box center [39, 44] width 15 height 15
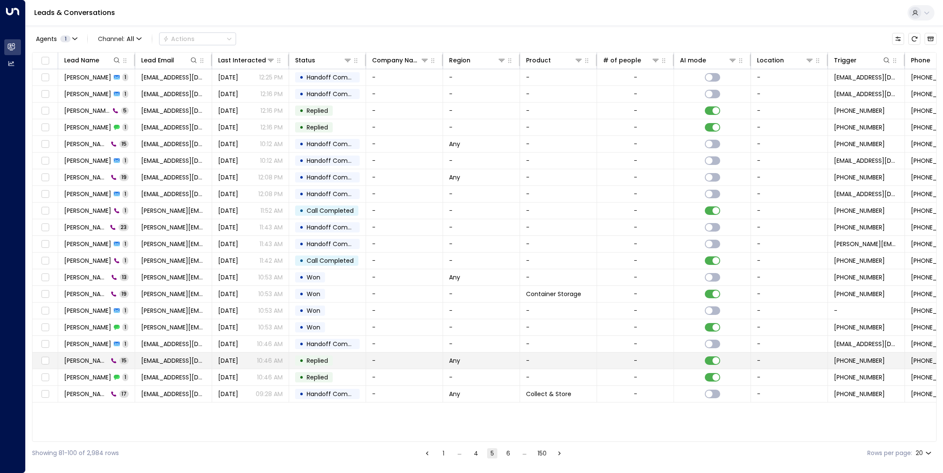
click at [83, 354] on td "[PERSON_NAME] 15" at bounding box center [96, 361] width 77 height 16
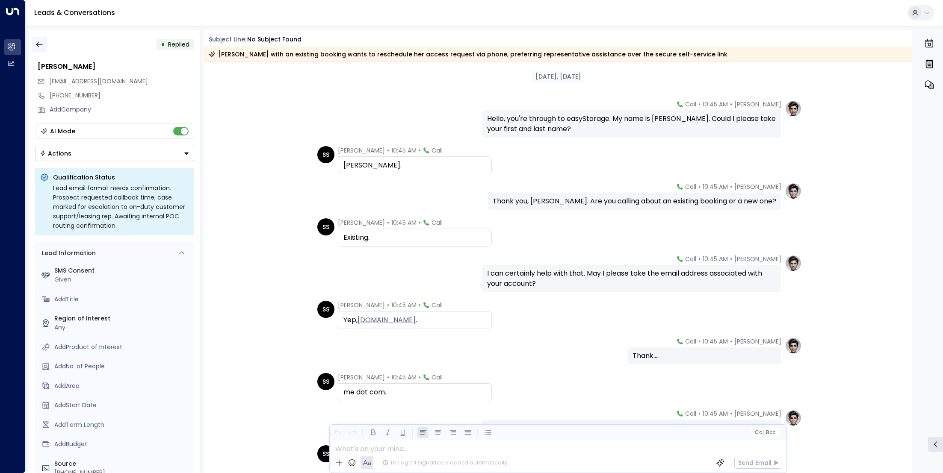
click at [34, 47] on button "button" at bounding box center [39, 44] width 15 height 15
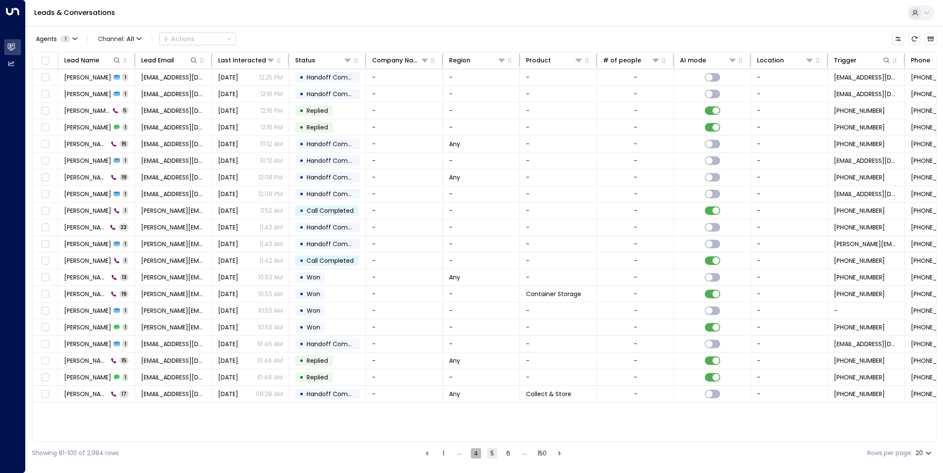
click at [478, 450] on button "4" at bounding box center [476, 453] width 10 height 10
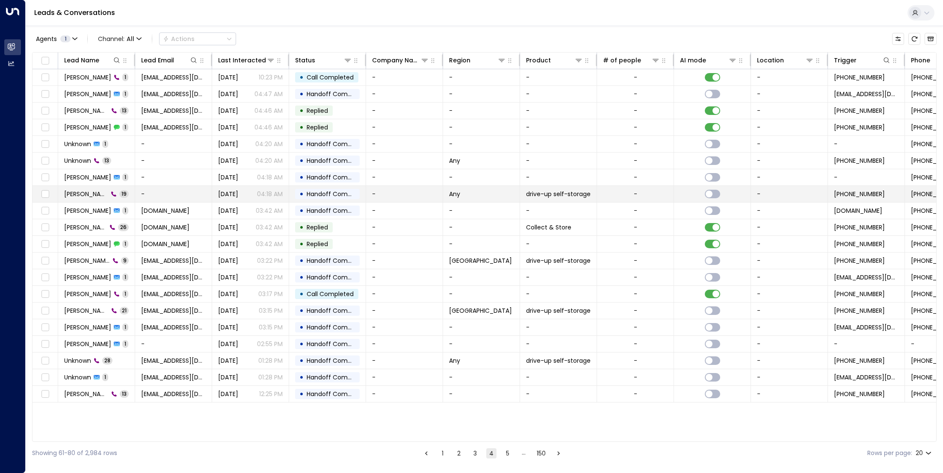
click at [80, 195] on span "[PERSON_NAME]" at bounding box center [86, 194] width 44 height 9
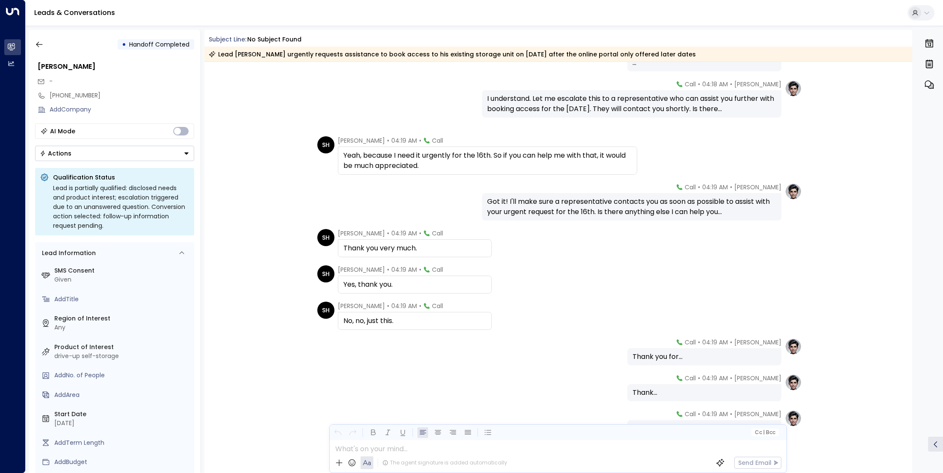
scroll to position [482, 0]
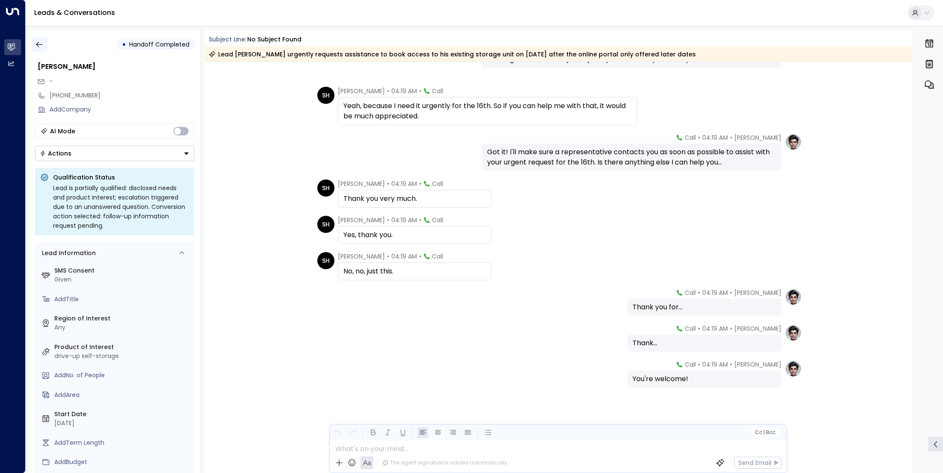
click at [32, 50] on button "button" at bounding box center [39, 44] width 15 height 15
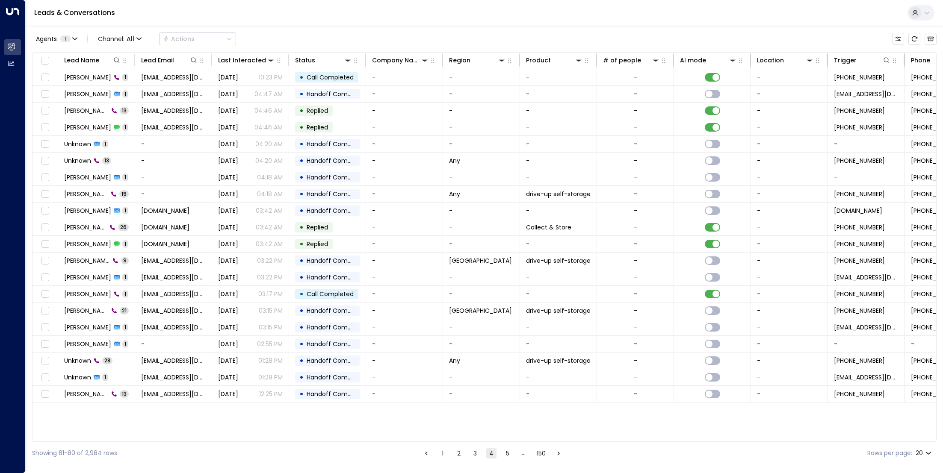
click at [503, 456] on button "5" at bounding box center [507, 453] width 10 height 10
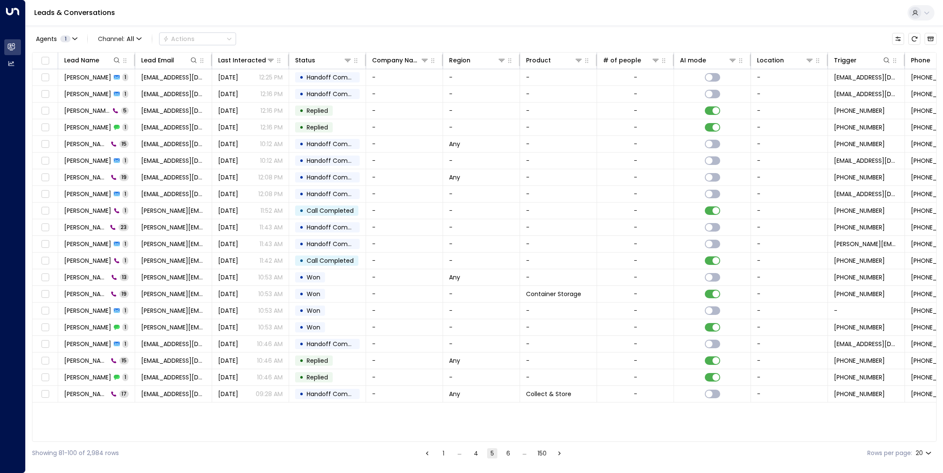
click at [503, 457] on button "6" at bounding box center [508, 453] width 10 height 10
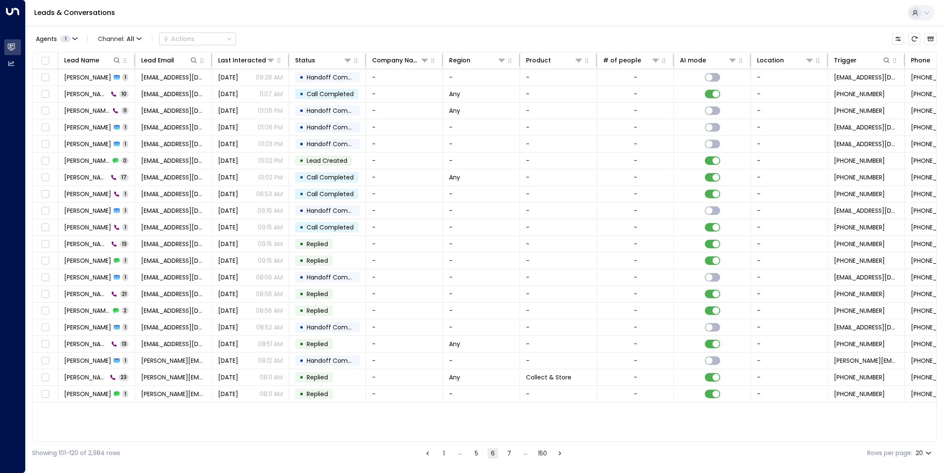
click at [424, 450] on icon "Go to previous page" at bounding box center [428, 454] width 8 height 8
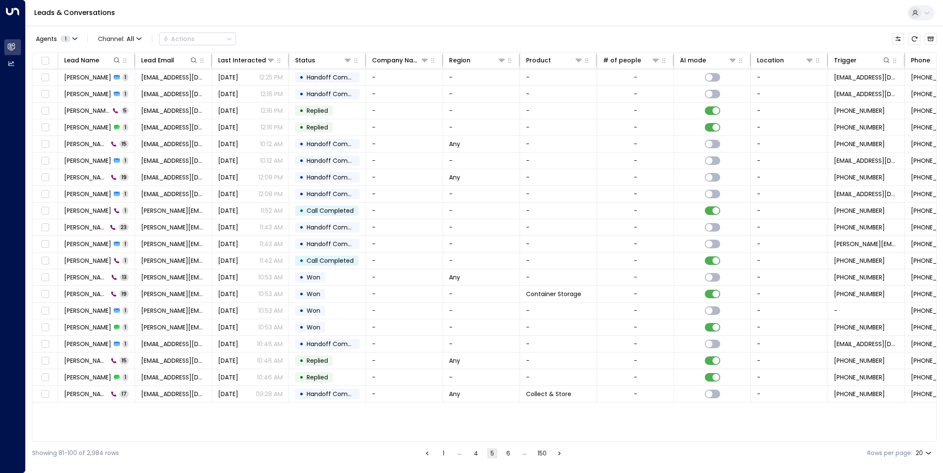
click at [424, 450] on icon "Go to previous page" at bounding box center [427, 454] width 8 height 8
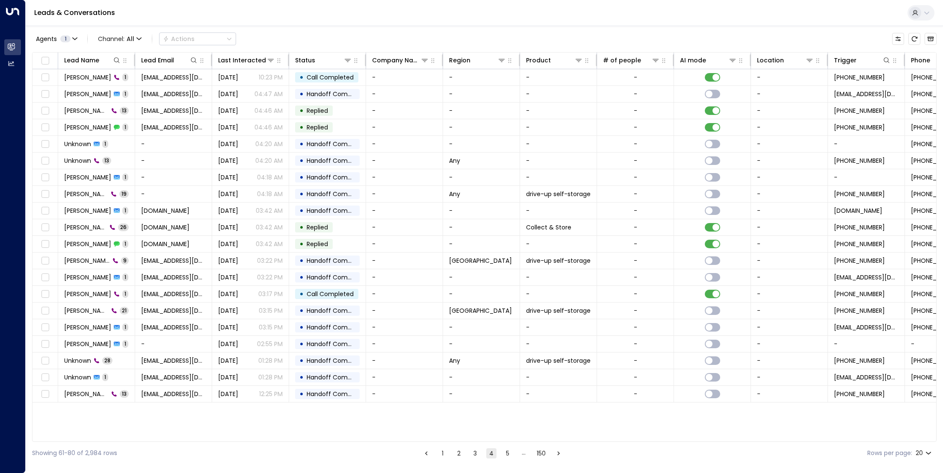
click at [424, 450] on icon "Go to previous page" at bounding box center [426, 454] width 8 height 8
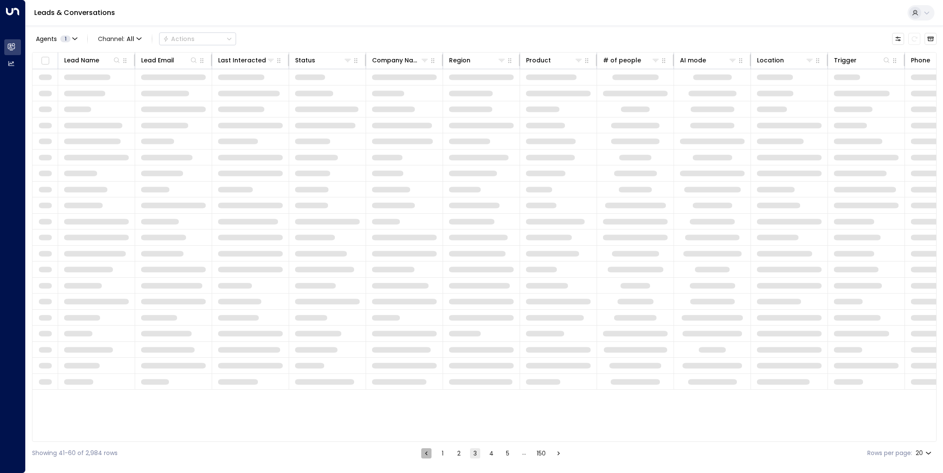
click at [424, 450] on icon "Go to previous page" at bounding box center [426, 454] width 8 height 8
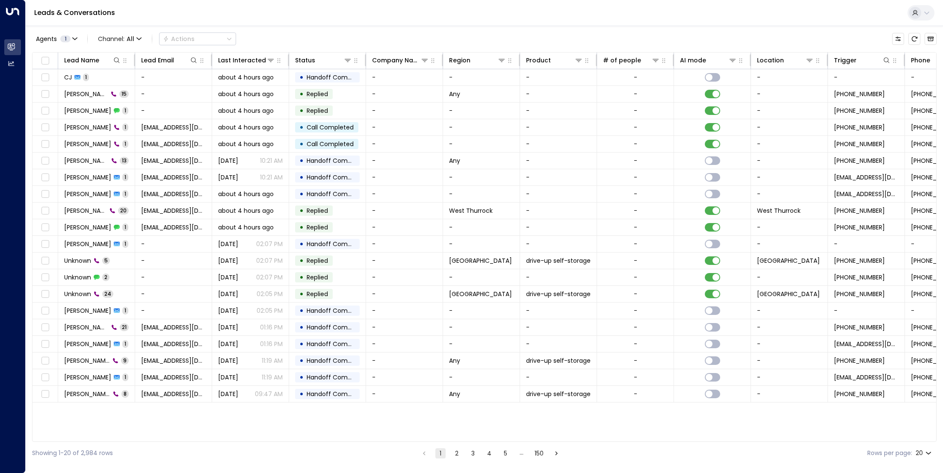
click at [424, 449] on li "pagination navigation" at bounding box center [424, 453] width 11 height 11
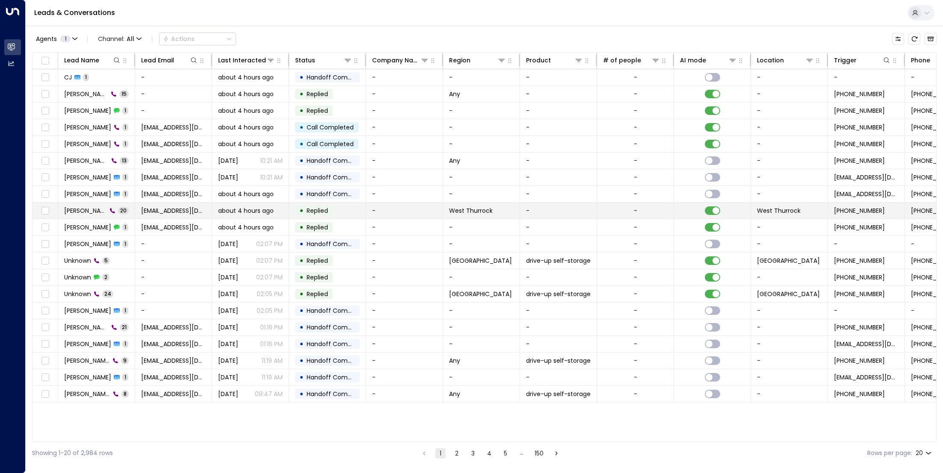
click at [88, 206] on span "[PERSON_NAME]" at bounding box center [85, 210] width 43 height 9
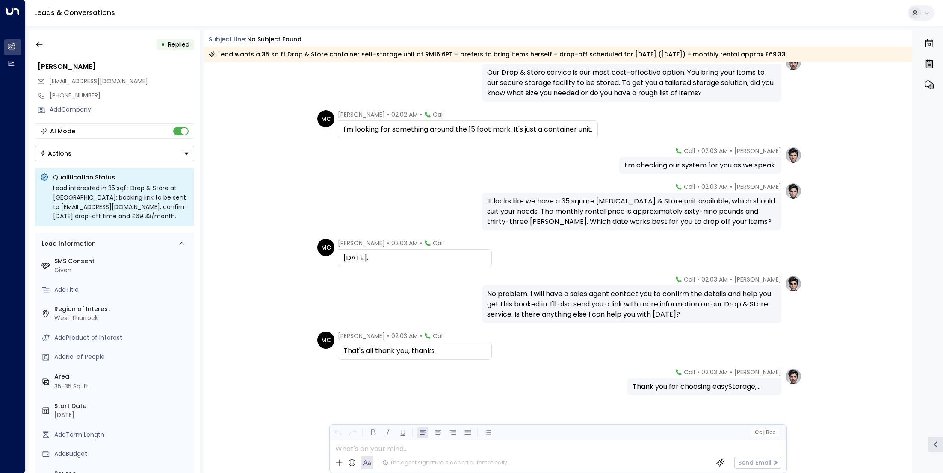
scroll to position [559, 0]
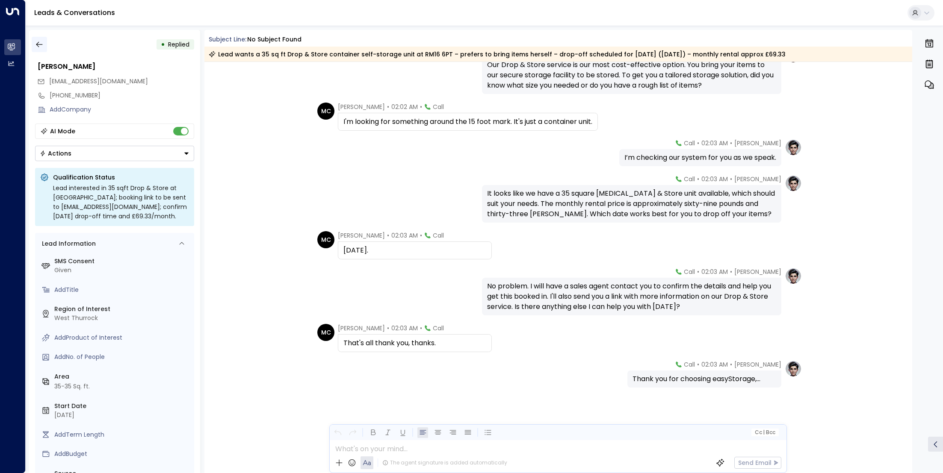
click at [40, 45] on icon "button" at bounding box center [39, 44] width 9 height 9
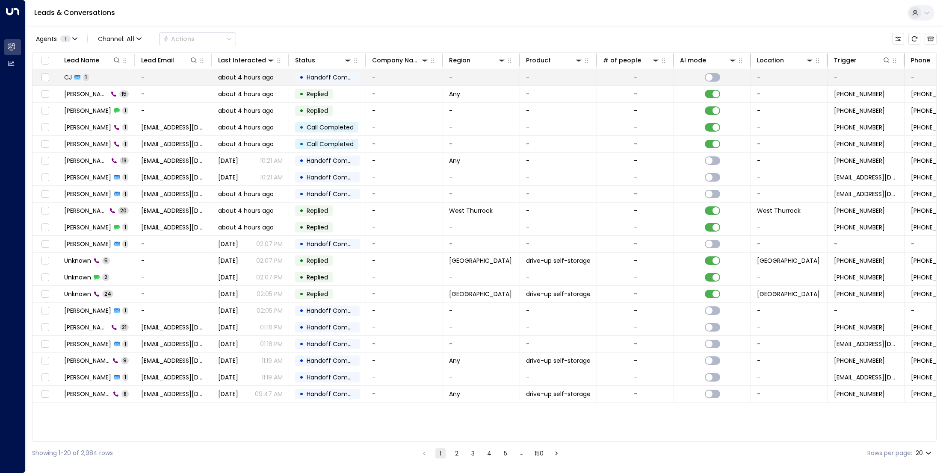
click at [83, 78] on span "1" at bounding box center [86, 77] width 6 height 7
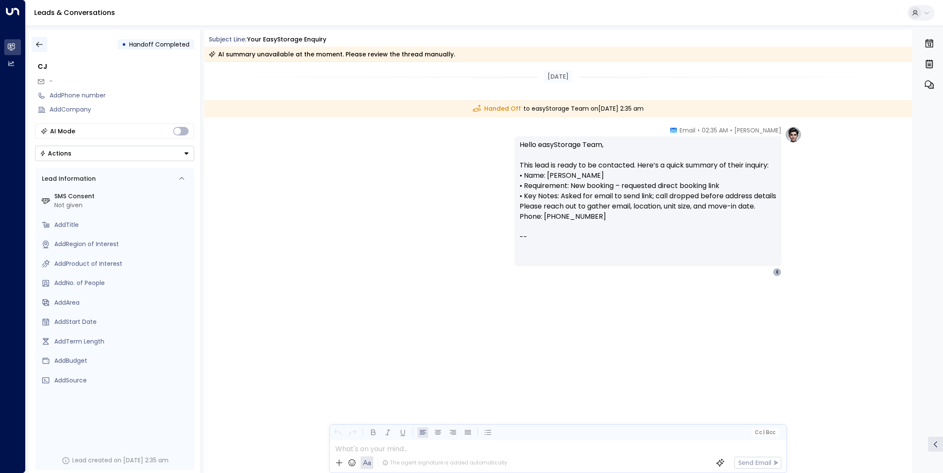
click at [41, 40] on icon "button" at bounding box center [39, 44] width 9 height 9
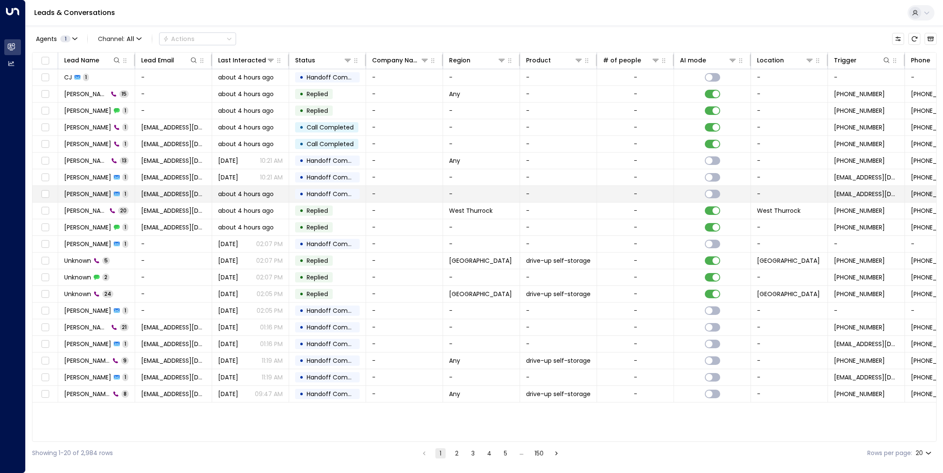
click at [95, 195] on span "[PERSON_NAME]" at bounding box center [87, 194] width 47 height 9
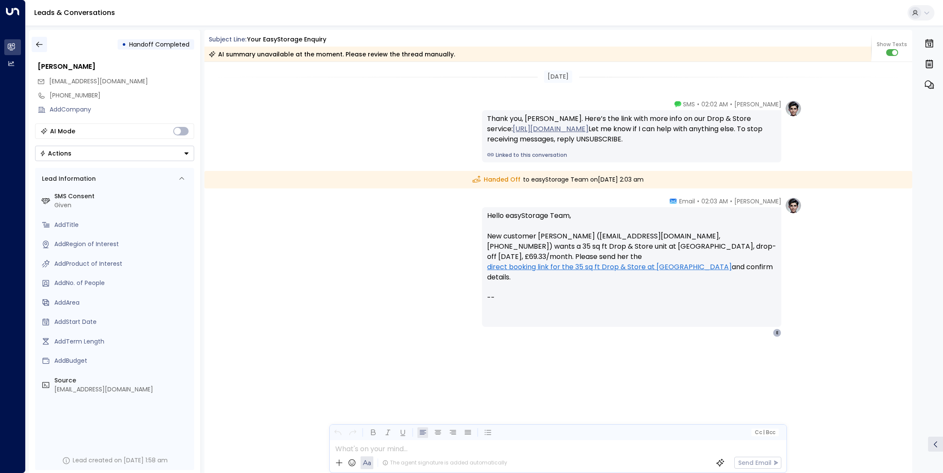
click at [36, 38] on button "button" at bounding box center [39, 44] width 15 height 15
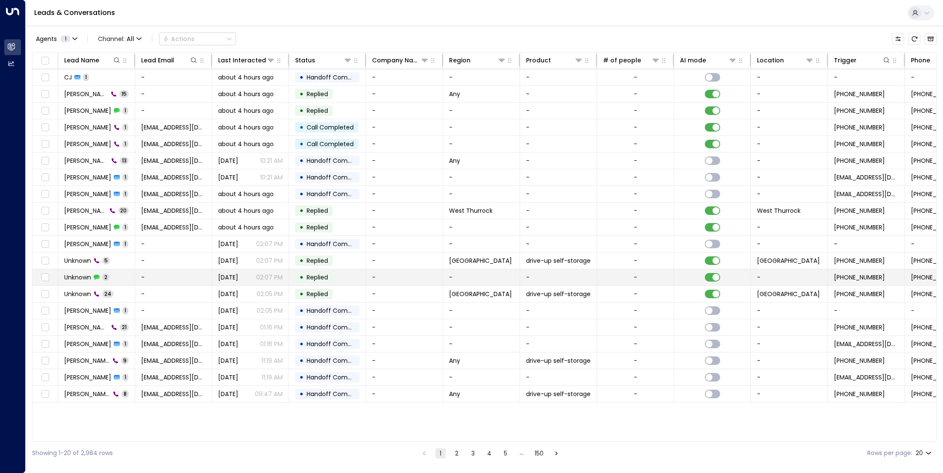
click at [74, 275] on span "Unknown" at bounding box center [77, 277] width 27 height 9
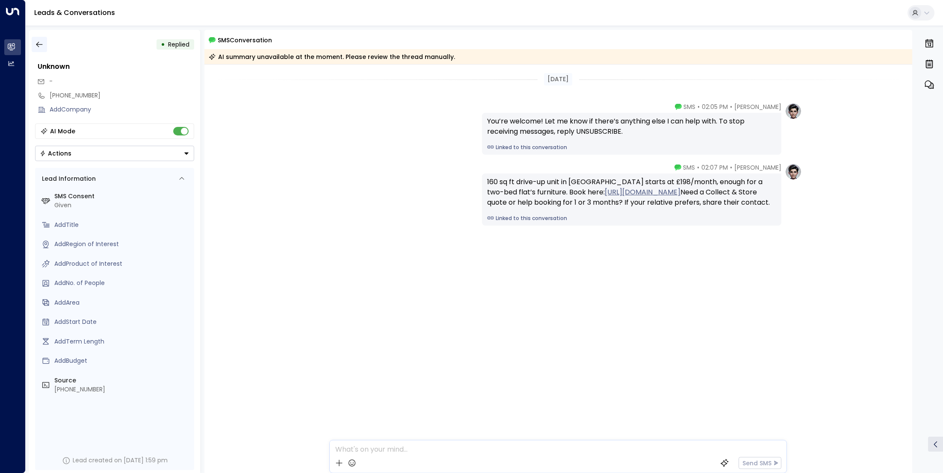
click at [41, 44] on icon "button" at bounding box center [39, 44] width 9 height 9
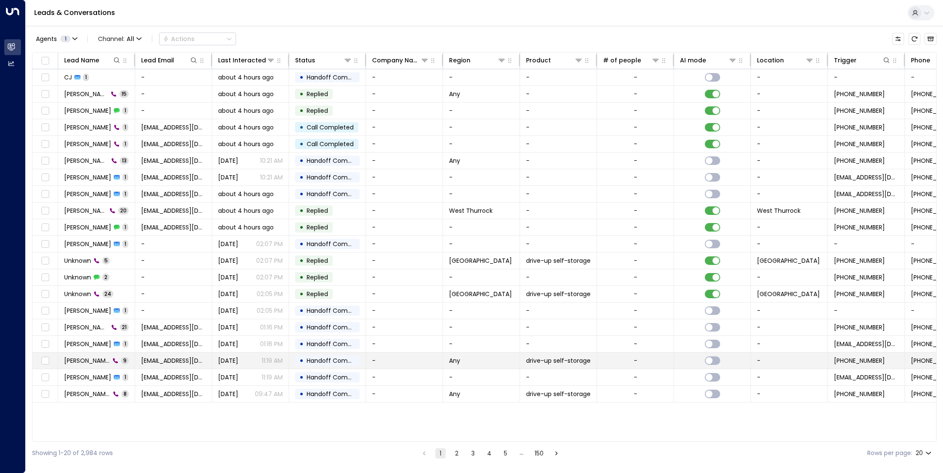
click at [87, 361] on span "[PERSON_NAME]" at bounding box center [87, 361] width 46 height 9
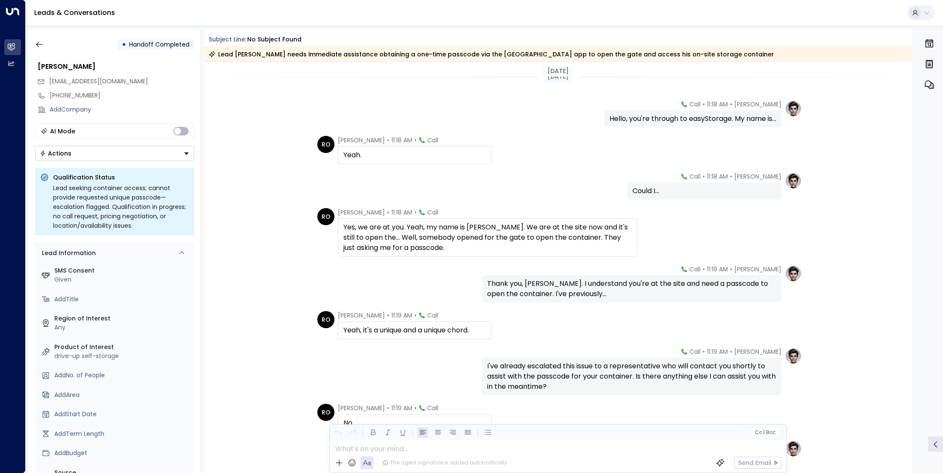
scroll to position [90, 0]
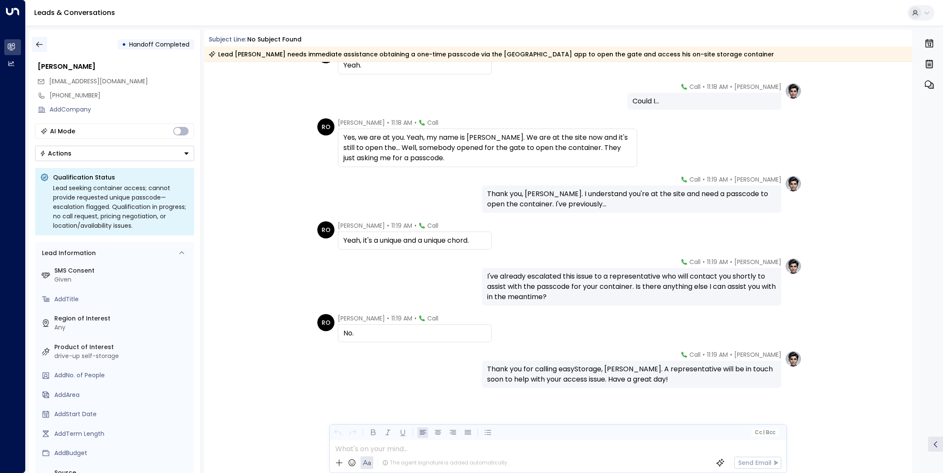
click at [34, 44] on button "button" at bounding box center [39, 44] width 15 height 15
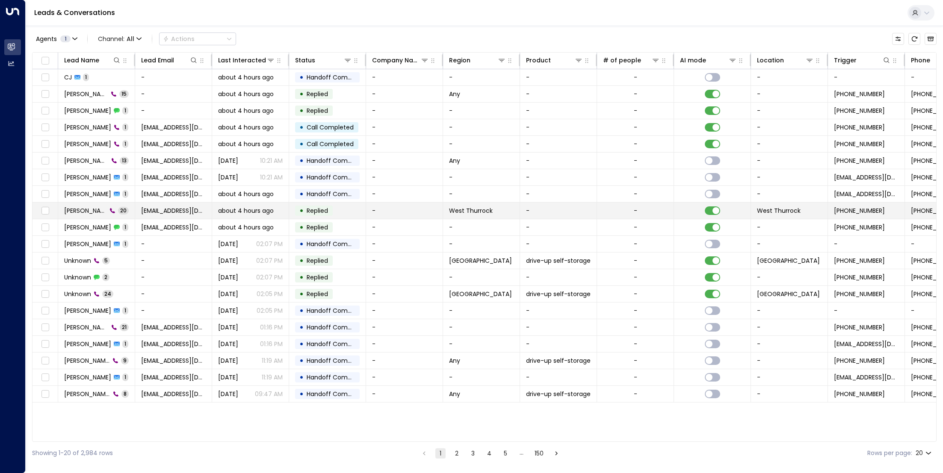
click at [75, 217] on td "[PERSON_NAME] 20" at bounding box center [96, 211] width 77 height 16
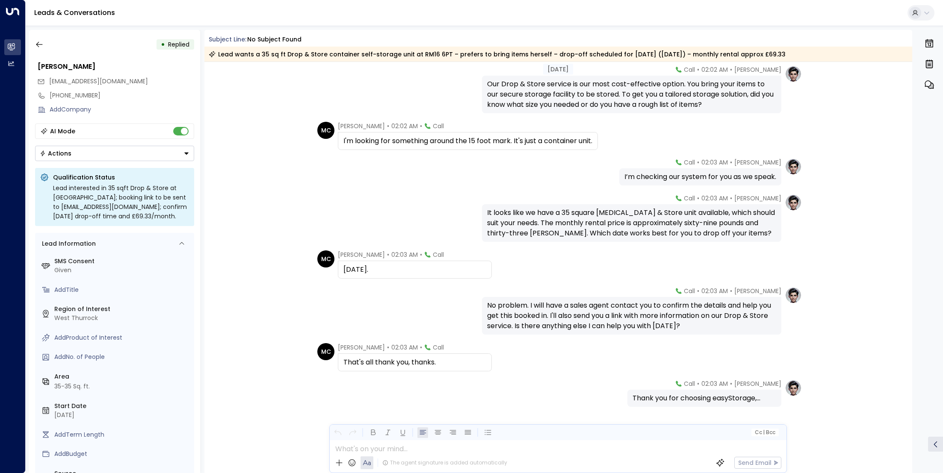
scroll to position [539, 0]
click at [44, 43] on button "button" at bounding box center [39, 44] width 15 height 15
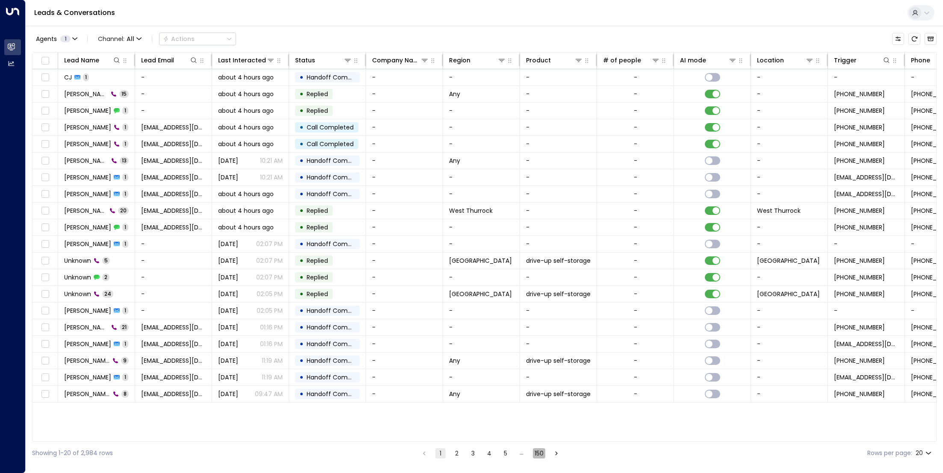
click at [540, 448] on button "150" at bounding box center [539, 453] width 12 height 10
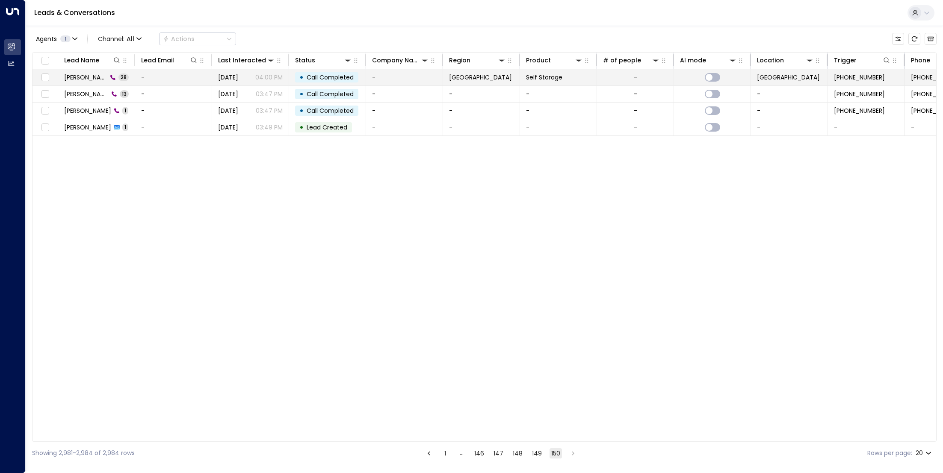
click at [123, 81] on td "[PERSON_NAME] 28" at bounding box center [96, 77] width 77 height 16
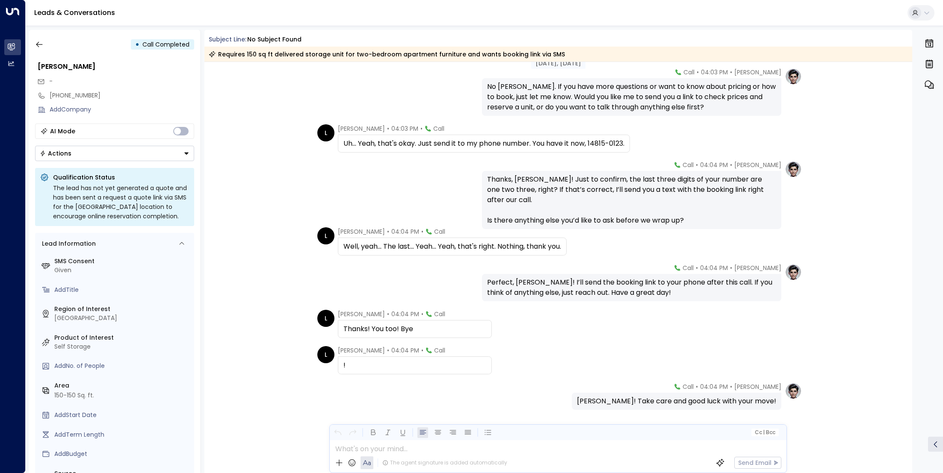
scroll to position [1105, 0]
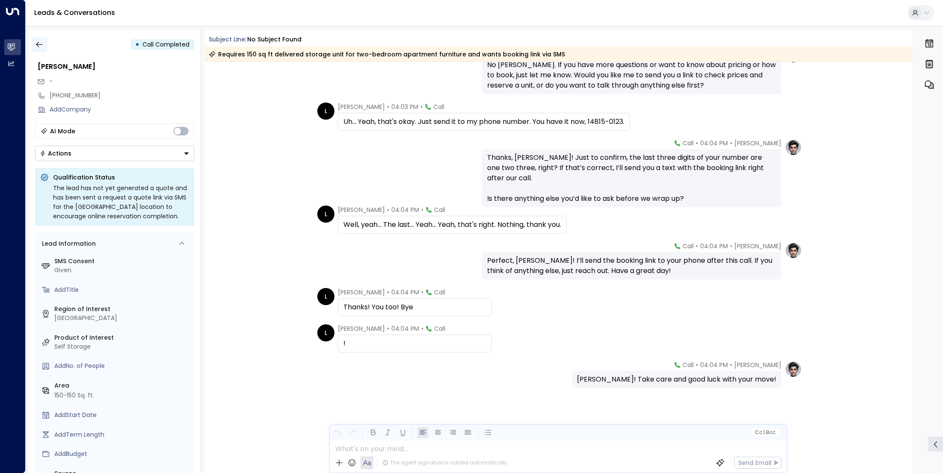
click at [38, 46] on icon "button" at bounding box center [39, 45] width 6 height 6
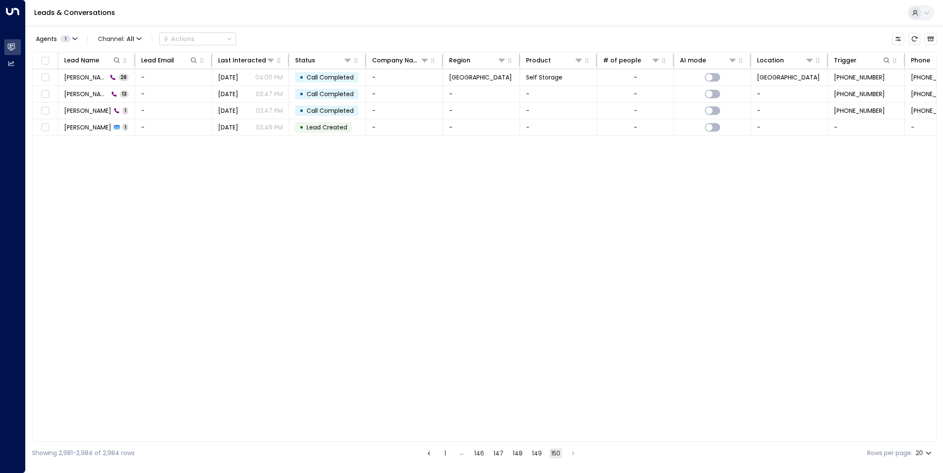
click at [446, 453] on button "1" at bounding box center [445, 453] width 10 height 10
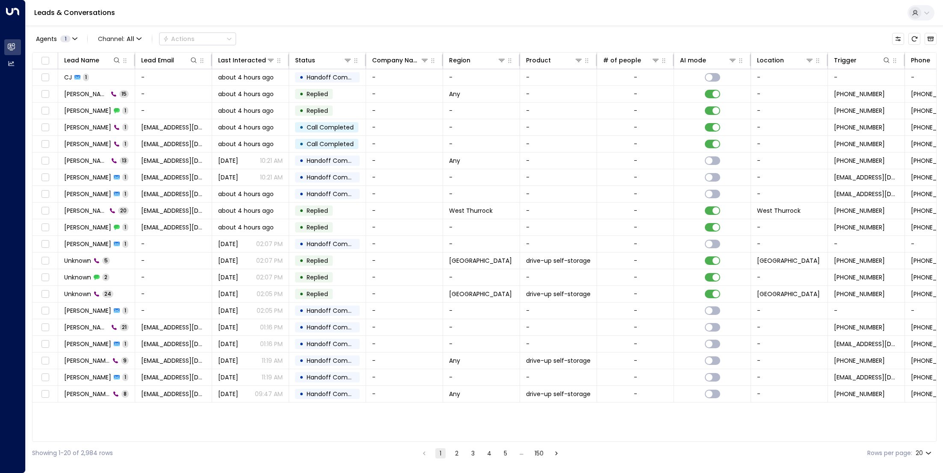
click at [451, 456] on button "2" at bounding box center [456, 453] width 10 height 10
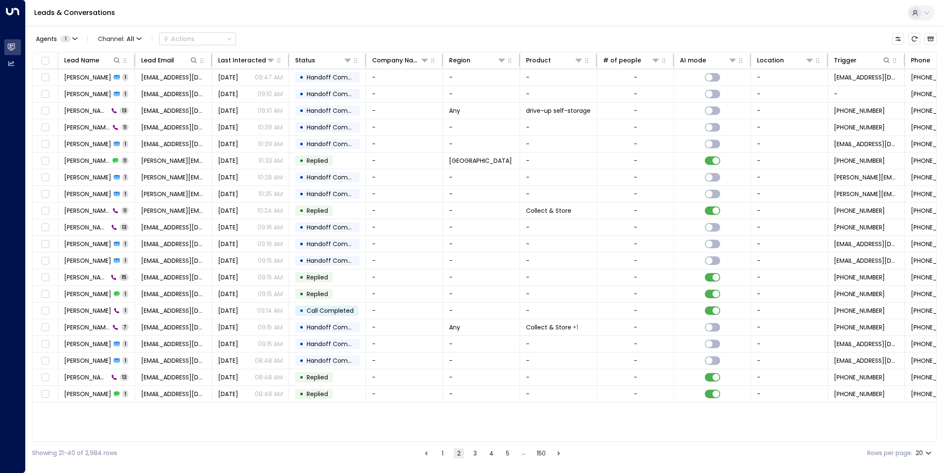
click at [442, 457] on button "1" at bounding box center [442, 453] width 10 height 10
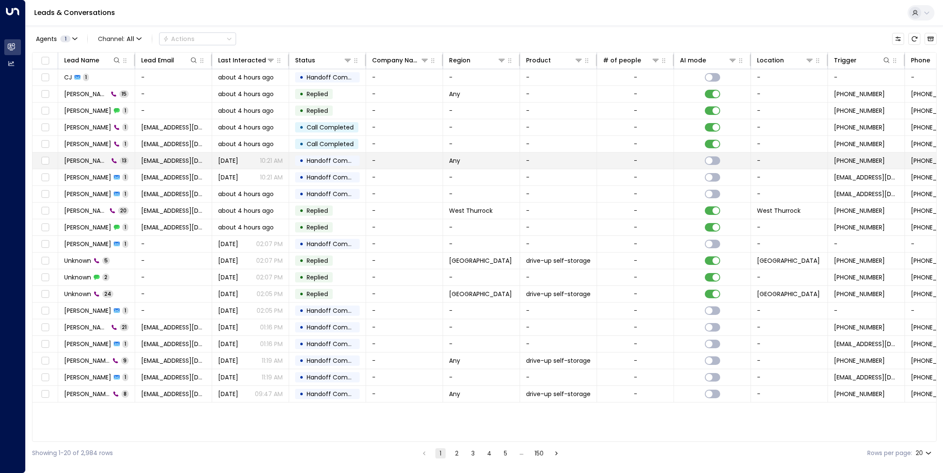
click at [85, 160] on span "[PERSON_NAME]" at bounding box center [86, 160] width 44 height 9
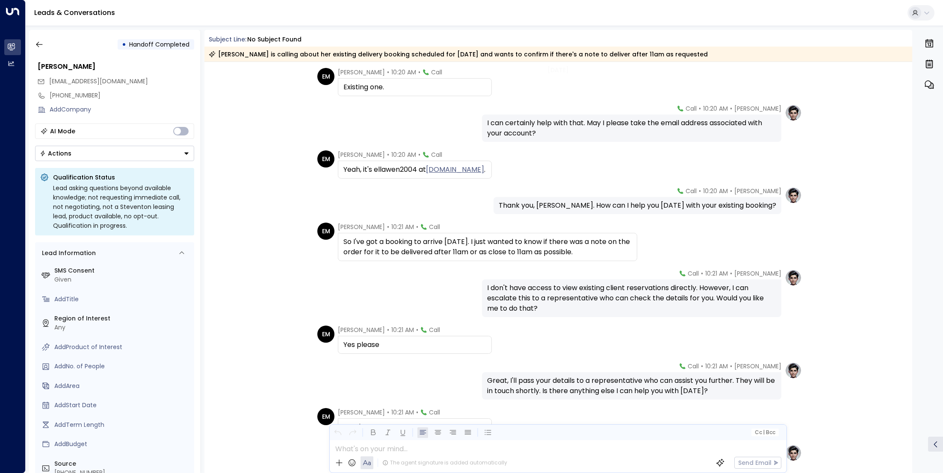
scroll to position [235, 0]
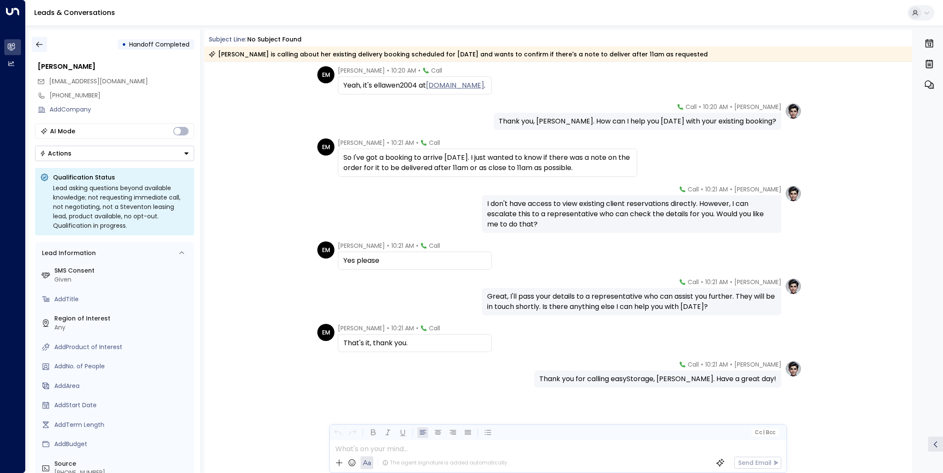
click at [45, 42] on button "button" at bounding box center [39, 44] width 15 height 15
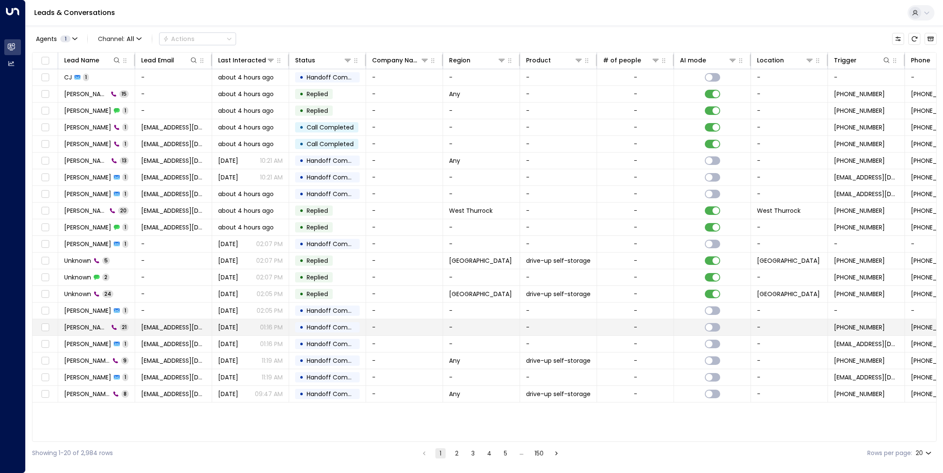
click at [110, 329] on div "[PERSON_NAME] 21" at bounding box center [96, 327] width 65 height 9
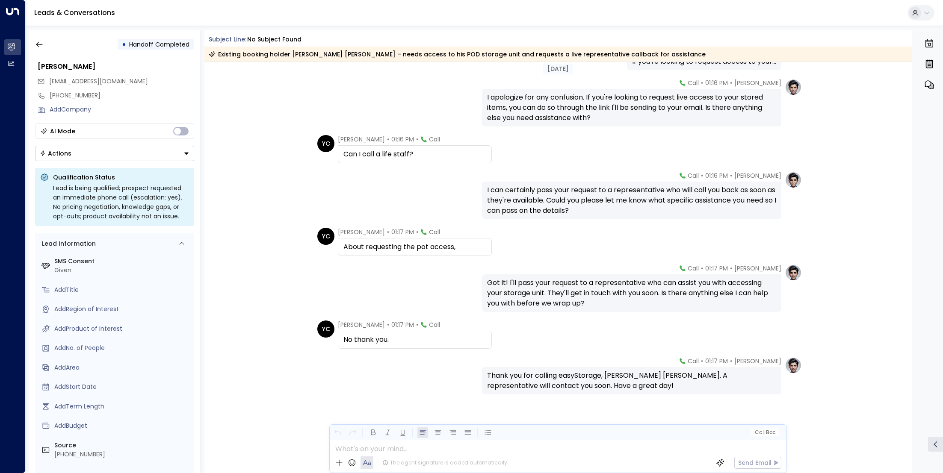
scroll to position [585, 0]
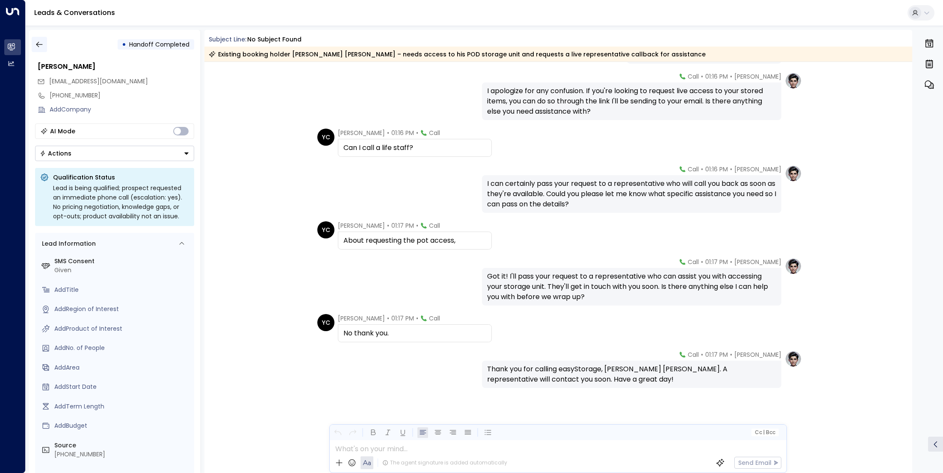
click at [42, 46] on icon "button" at bounding box center [39, 44] width 9 height 9
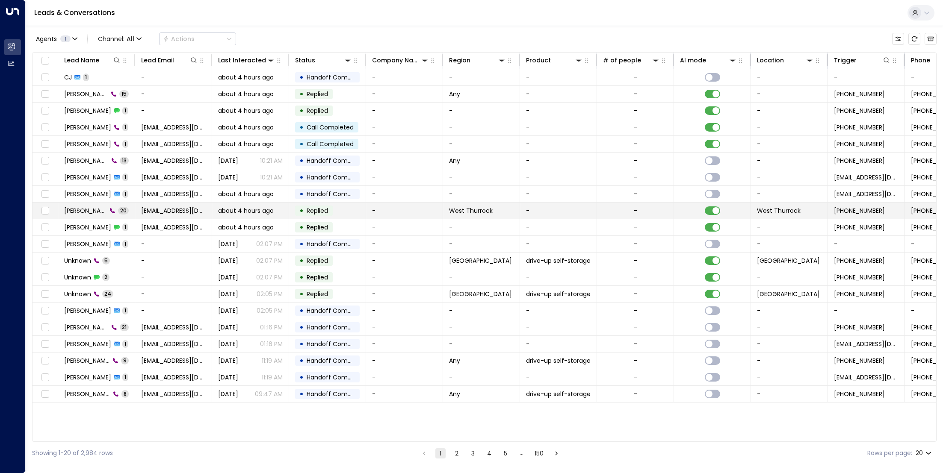
click at [92, 214] on span "[PERSON_NAME]" at bounding box center [85, 210] width 43 height 9
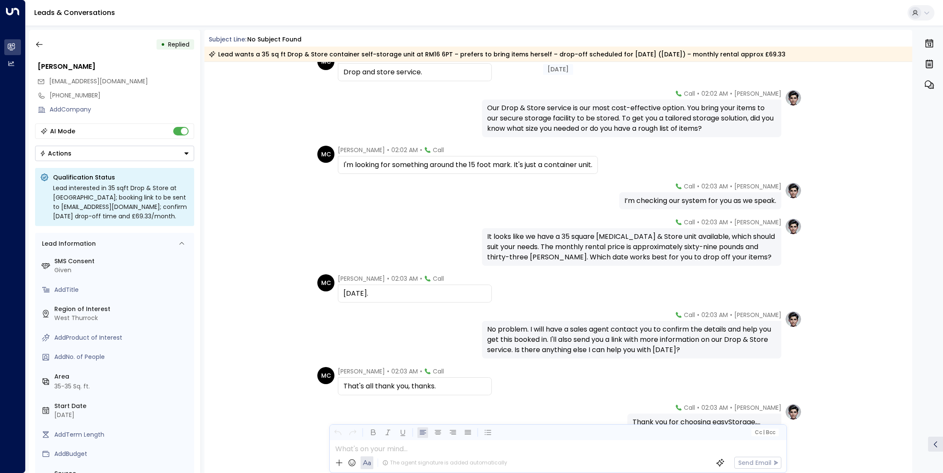
scroll to position [559, 0]
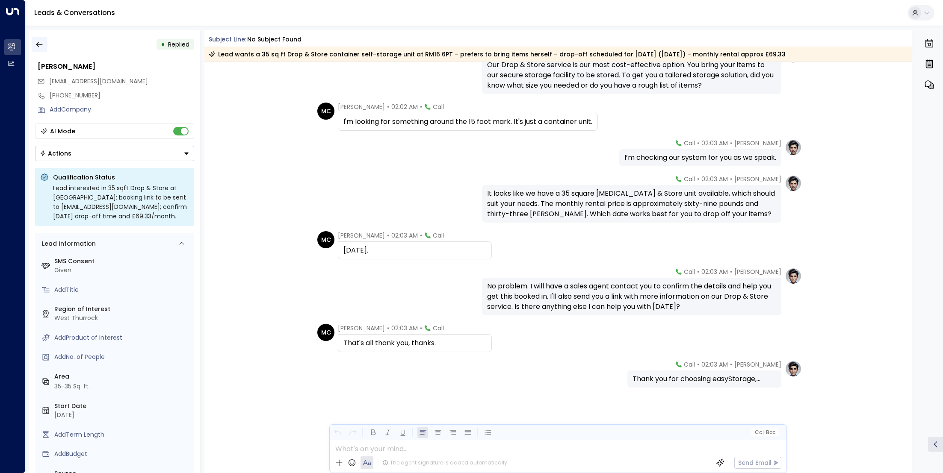
click at [41, 49] on button "button" at bounding box center [39, 44] width 15 height 15
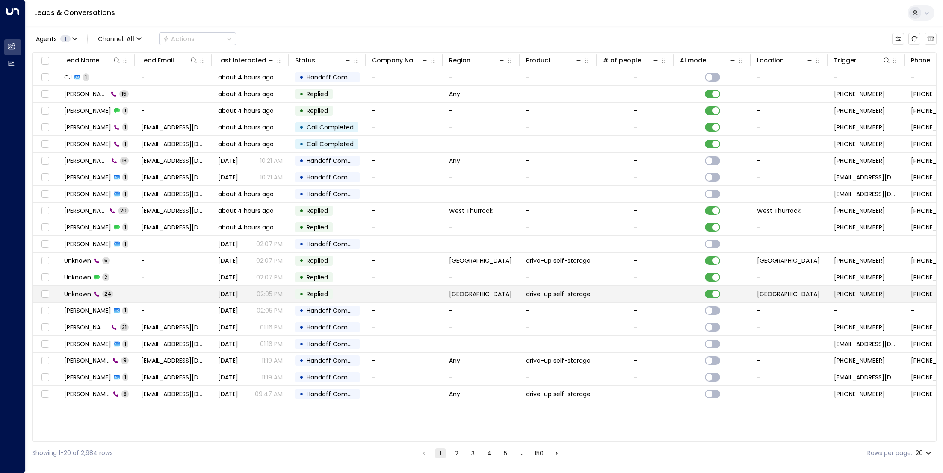
click at [87, 297] on td "Unknown 24" at bounding box center [96, 294] width 77 height 16
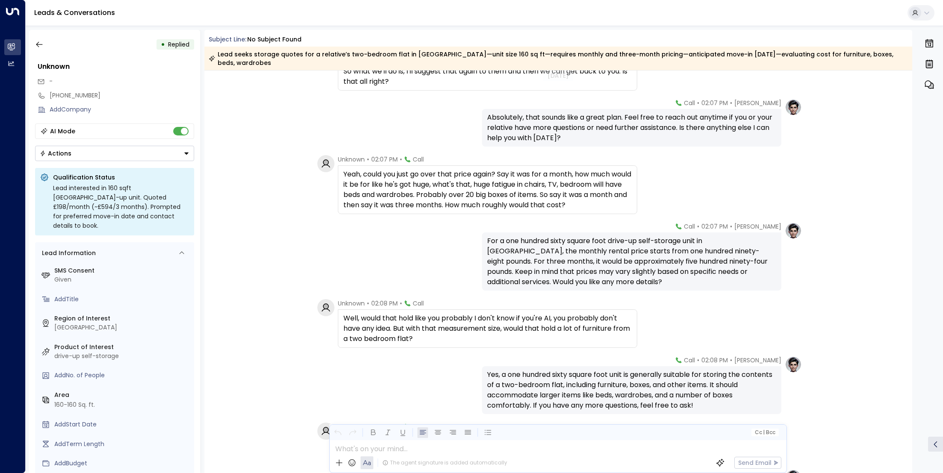
scroll to position [748, 0]
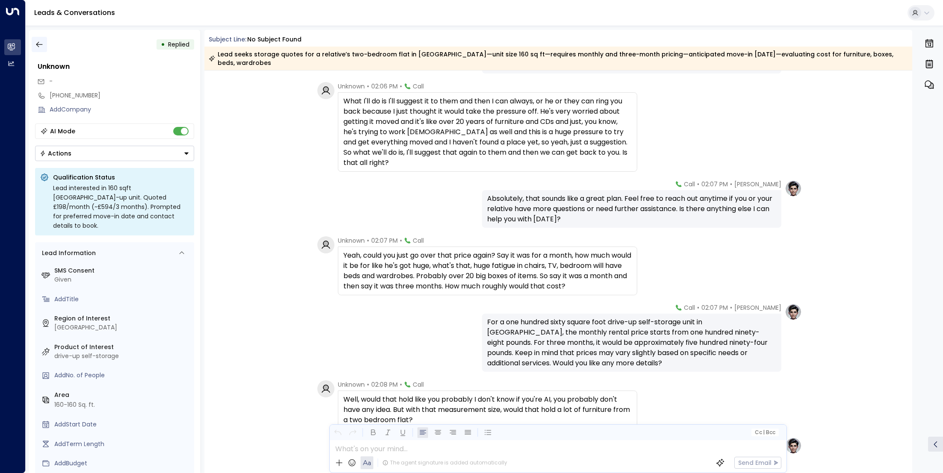
click at [42, 48] on icon "button" at bounding box center [39, 44] width 9 height 9
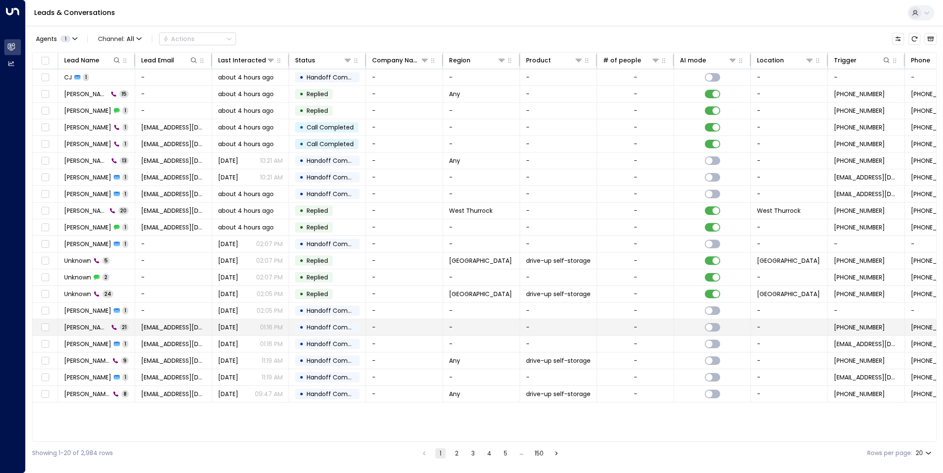
click at [92, 331] on td "[PERSON_NAME] 21" at bounding box center [96, 327] width 77 height 16
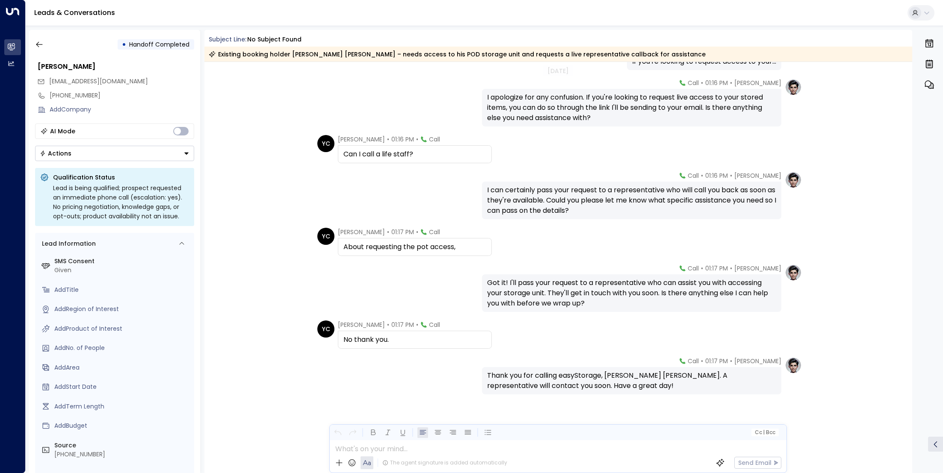
scroll to position [585, 0]
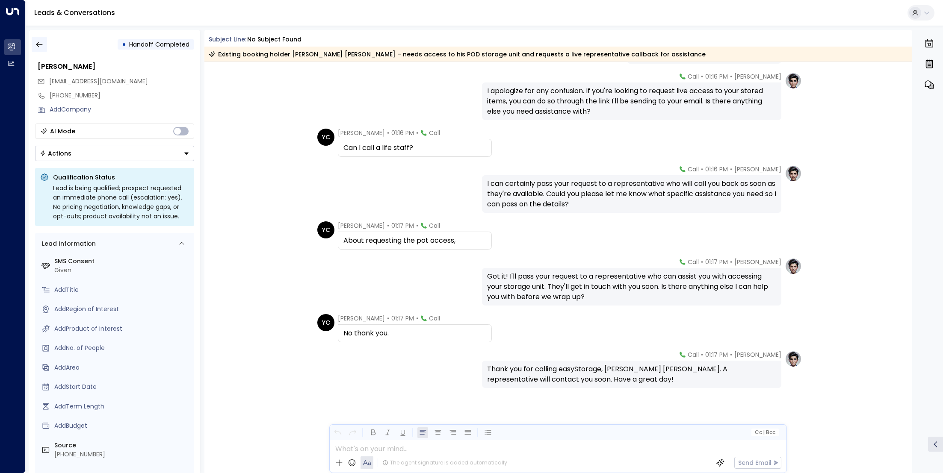
click at [35, 45] on icon "button" at bounding box center [39, 44] width 9 height 9
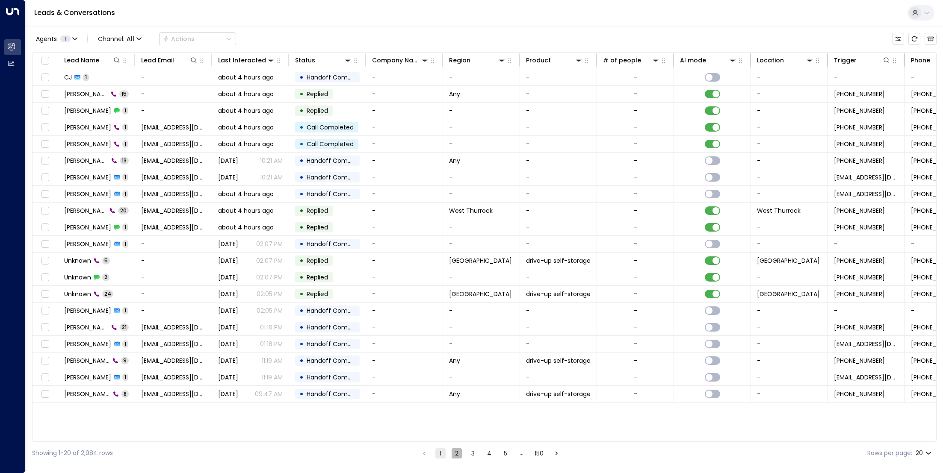
click at [457, 453] on button "2" at bounding box center [456, 453] width 10 height 10
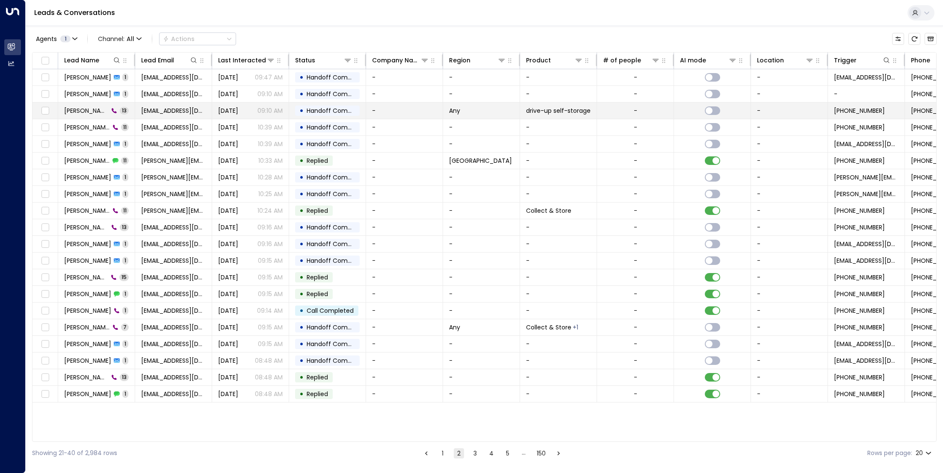
click at [76, 111] on span "[PERSON_NAME]" at bounding box center [86, 110] width 44 height 9
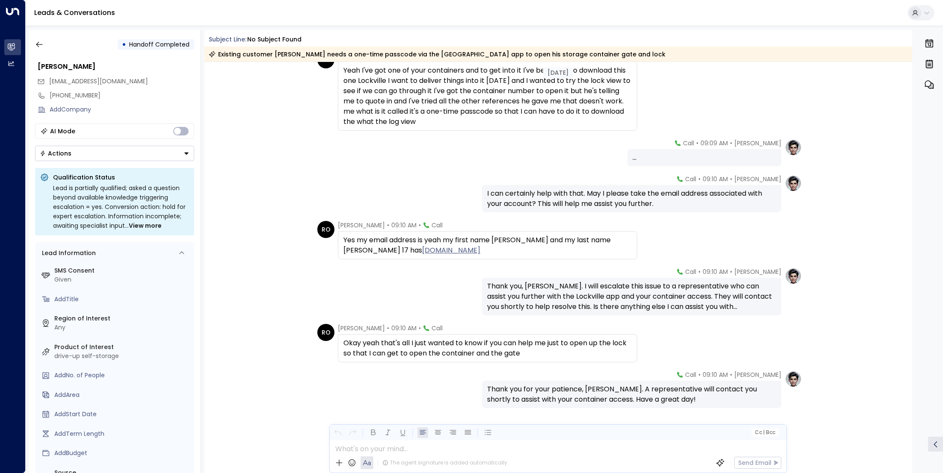
scroll to position [296, 0]
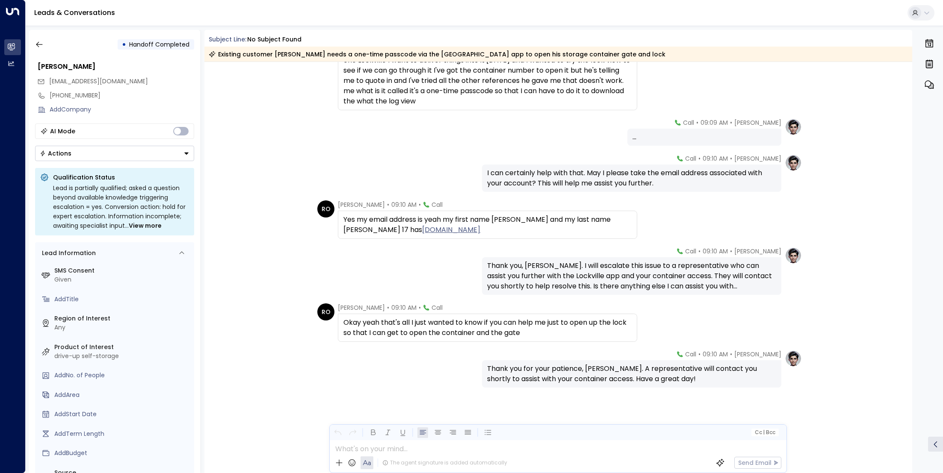
click at [31, 44] on div "• Handoff Completed [PERSON_NAME] [EMAIL_ADDRESS][DOMAIN_NAME] [PHONE_NUMBER] A…" at bounding box center [114, 251] width 171 height 443
click at [39, 44] on icon "button" at bounding box center [39, 45] width 6 height 6
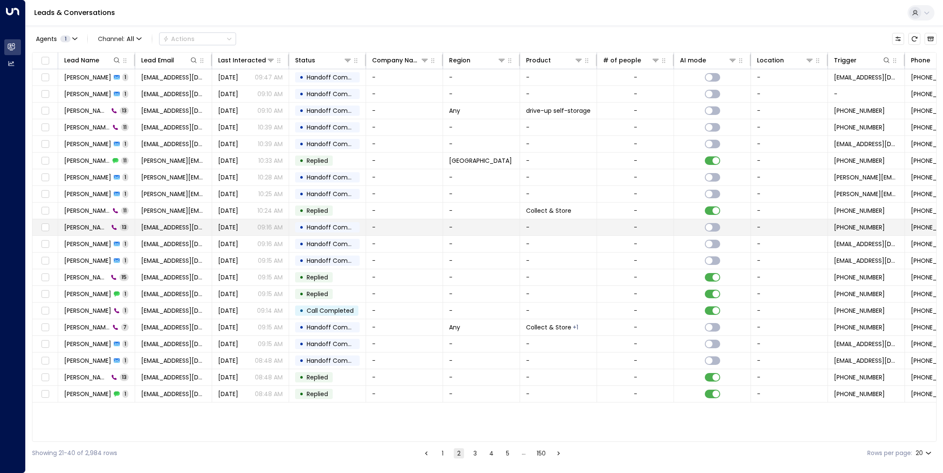
click at [84, 223] on span "[PERSON_NAME]" at bounding box center [86, 227] width 44 height 9
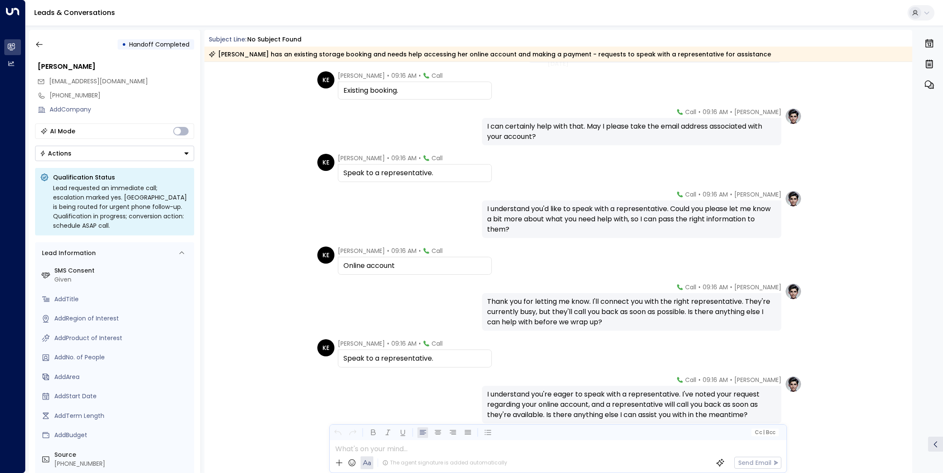
scroll to position [255, 0]
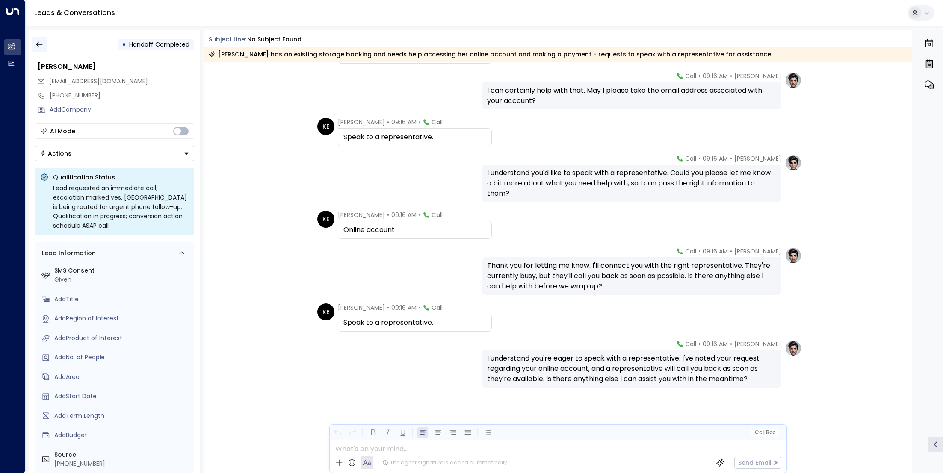
click at [40, 45] on icon "button" at bounding box center [39, 44] width 9 height 9
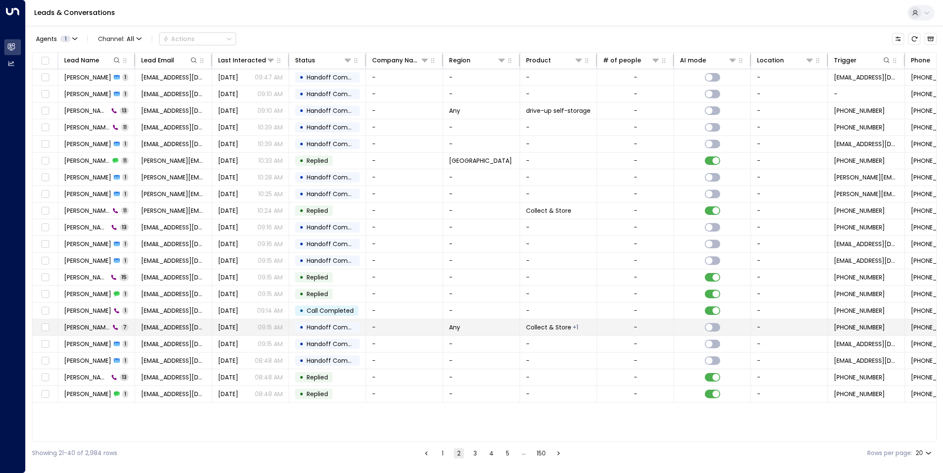
click at [81, 328] on span "[PERSON_NAME]" at bounding box center [87, 327] width 46 height 9
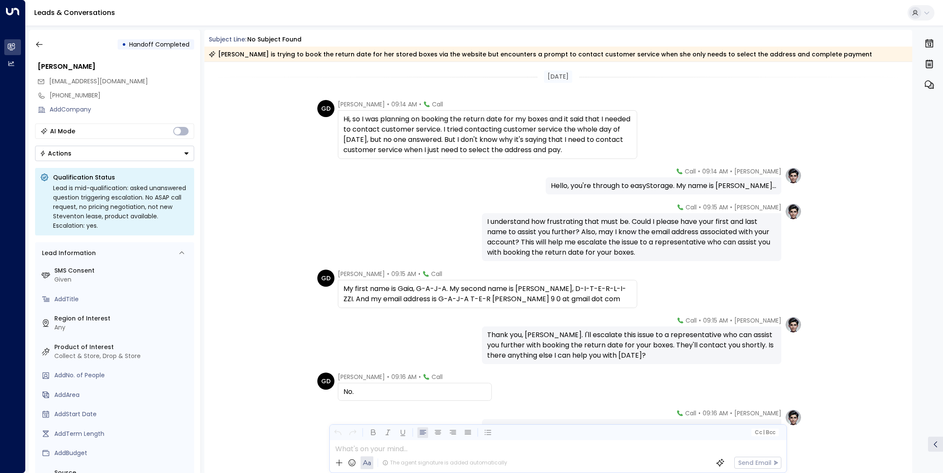
click at [31, 42] on div "• Handoff Completed [PERSON_NAME] [EMAIL_ADDRESS][DOMAIN_NAME] [PHONE_NUMBER] A…" at bounding box center [114, 251] width 171 height 443
click at [41, 44] on icon "button" at bounding box center [39, 45] width 6 height 6
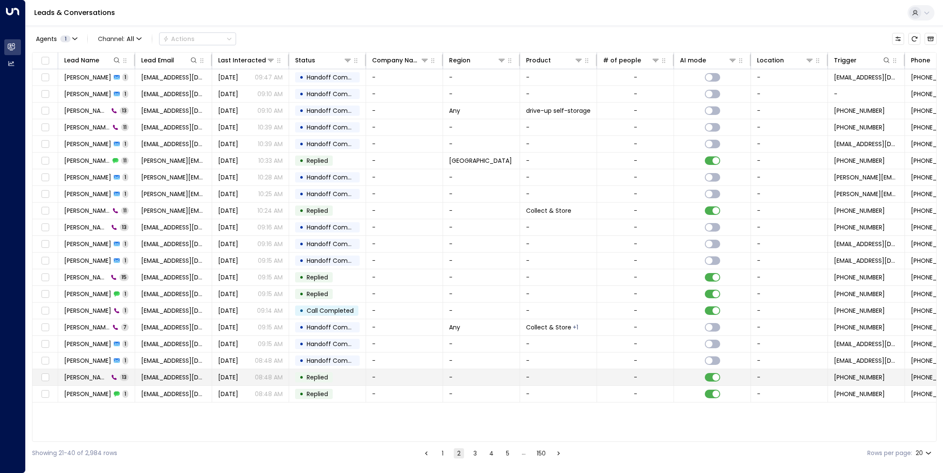
click at [85, 383] on td "[PERSON_NAME] 13" at bounding box center [96, 377] width 77 height 16
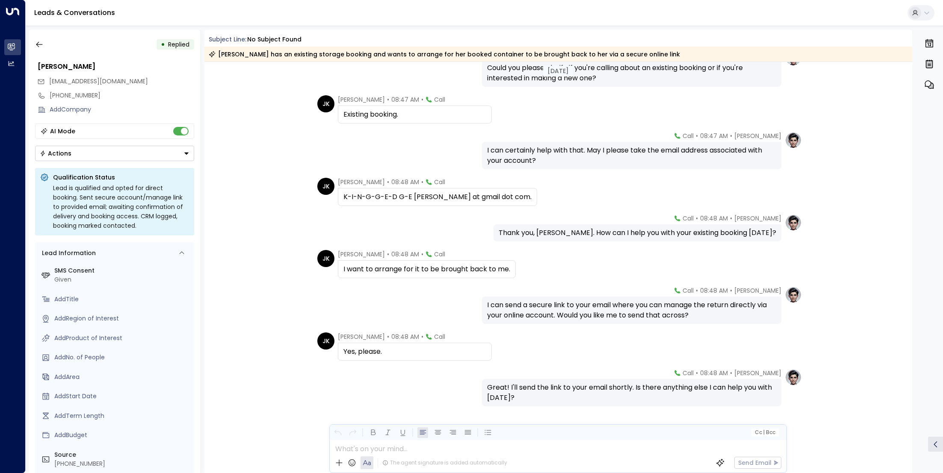
scroll to position [224, 0]
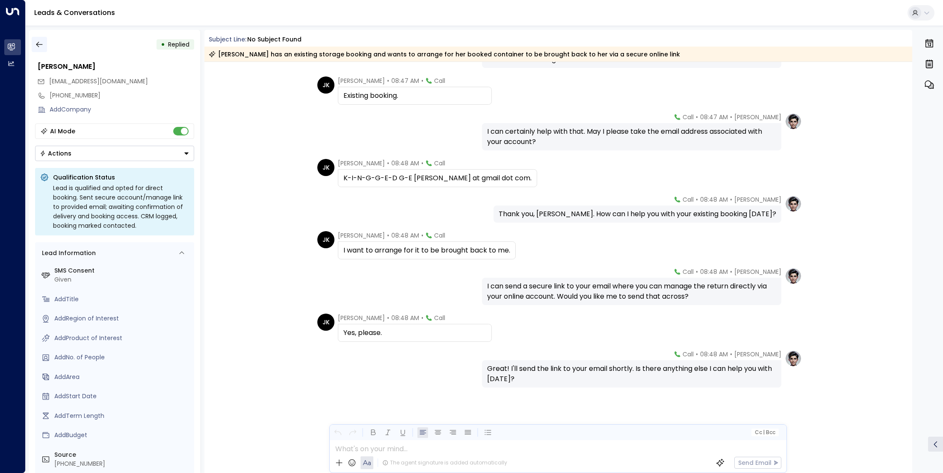
click at [42, 46] on icon "button" at bounding box center [39, 44] width 9 height 9
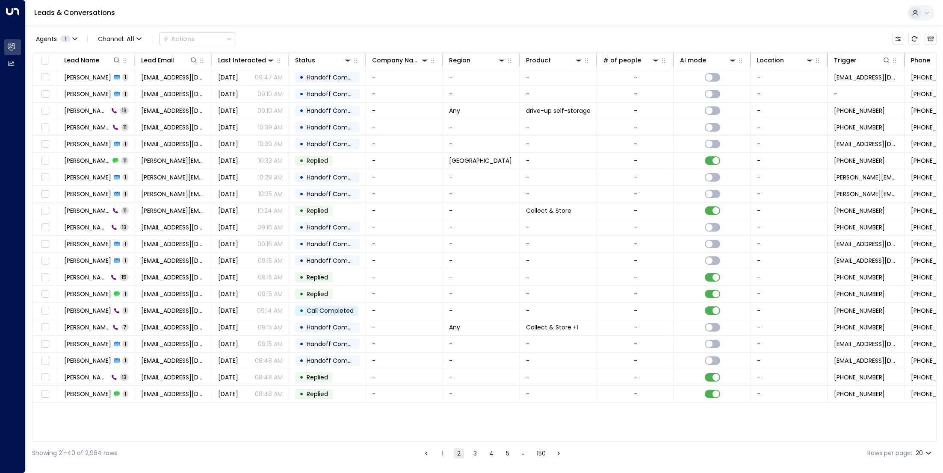
click at [475, 453] on button "3" at bounding box center [475, 453] width 10 height 10
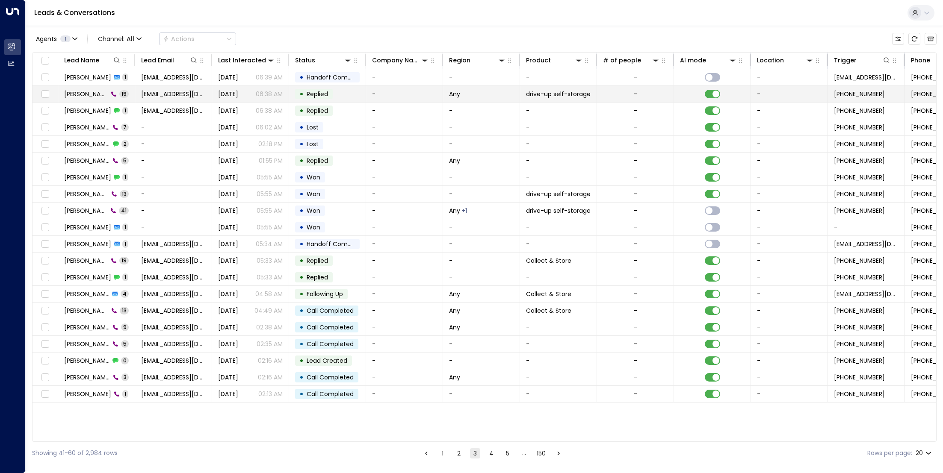
click at [91, 91] on span "[PERSON_NAME]" at bounding box center [86, 94] width 44 height 9
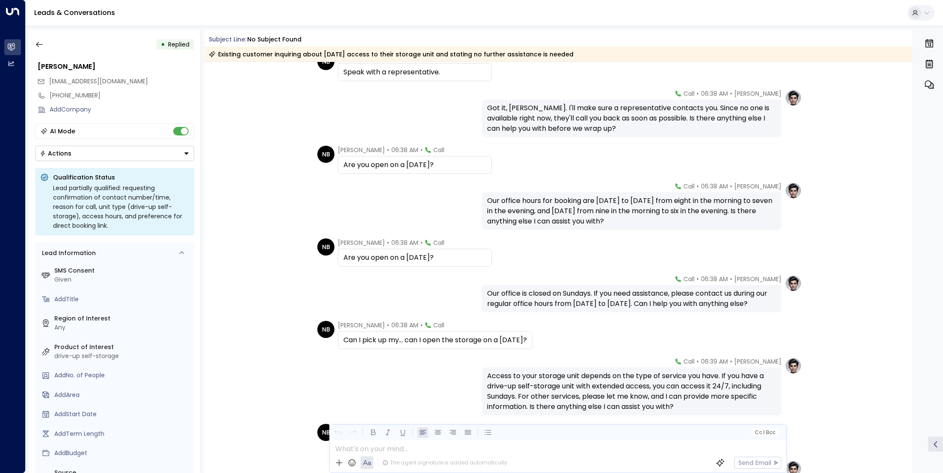
scroll to position [503, 0]
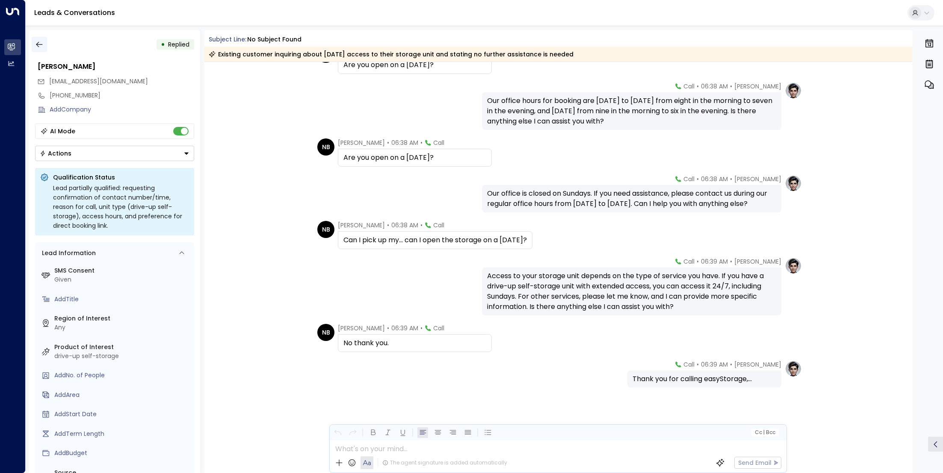
click at [40, 44] on icon "button" at bounding box center [39, 45] width 6 height 6
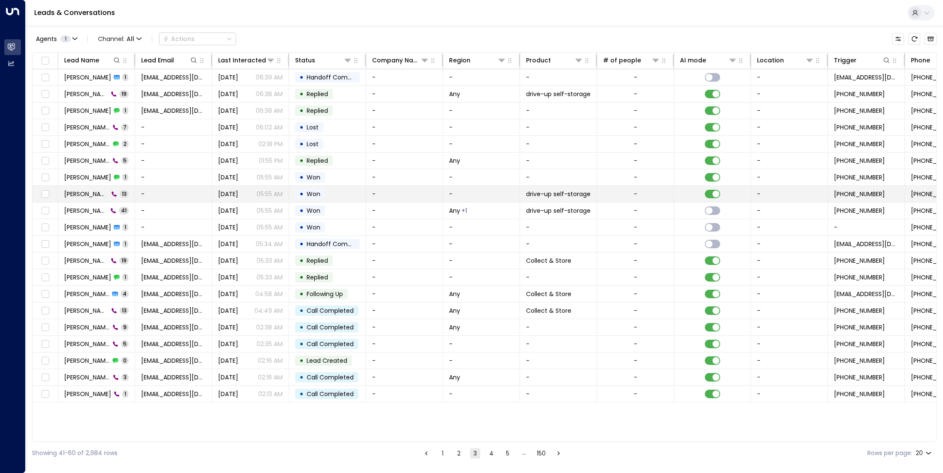
click at [88, 191] on span "[PERSON_NAME]" at bounding box center [86, 194] width 44 height 9
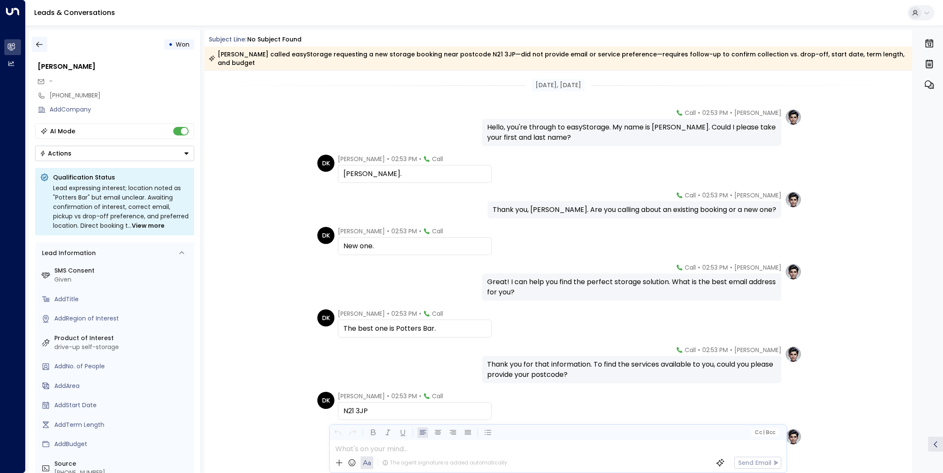
click at [38, 48] on icon "button" at bounding box center [39, 44] width 9 height 9
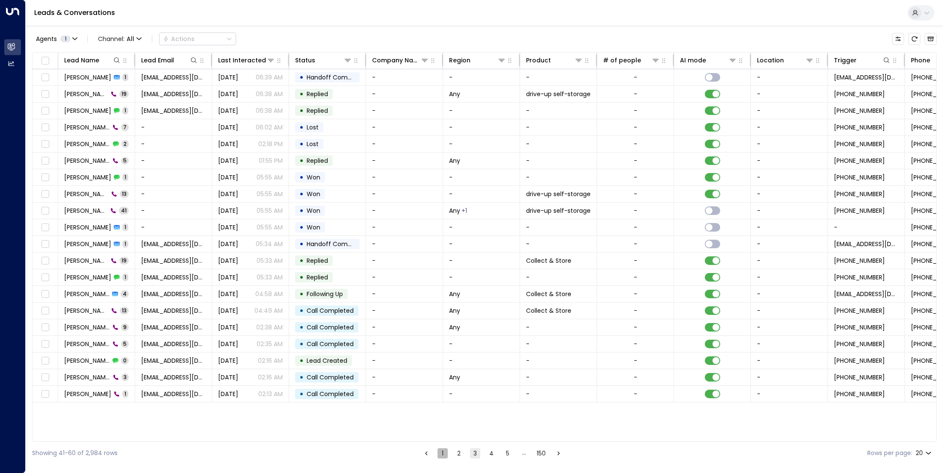
click at [441, 451] on button "1" at bounding box center [442, 453] width 10 height 10
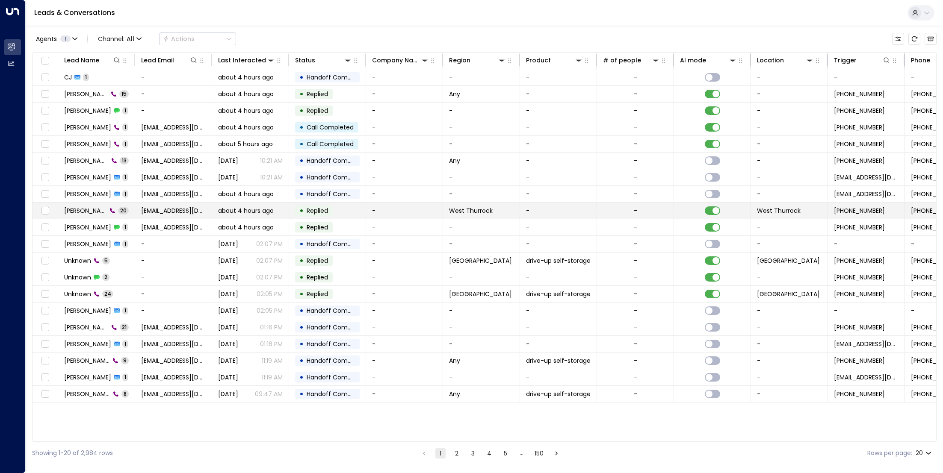
click at [88, 211] on span "[PERSON_NAME]" at bounding box center [85, 210] width 43 height 9
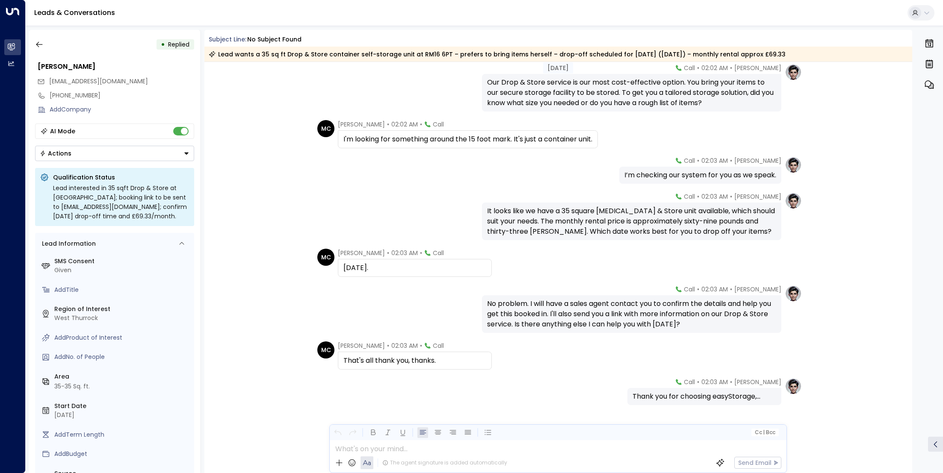
scroll to position [559, 0]
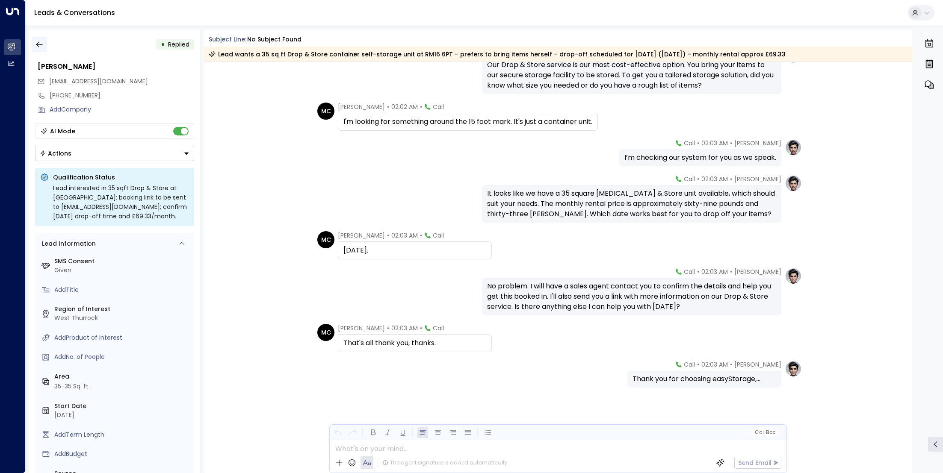
click at [35, 41] on icon "button" at bounding box center [39, 44] width 9 height 9
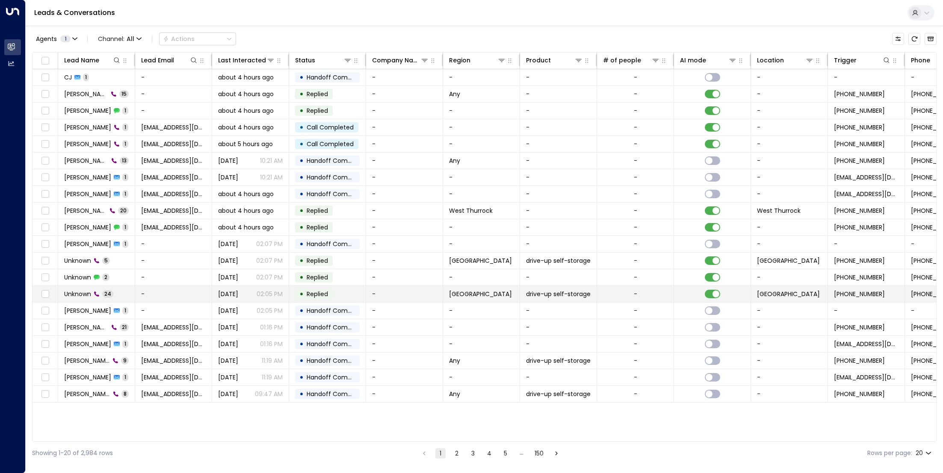
click at [86, 298] on td "Unknown 24" at bounding box center [96, 294] width 77 height 16
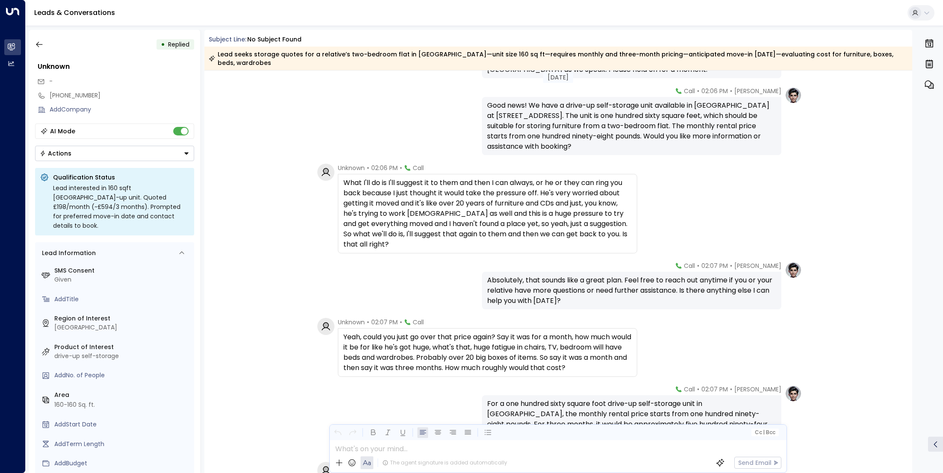
scroll to position [929, 0]
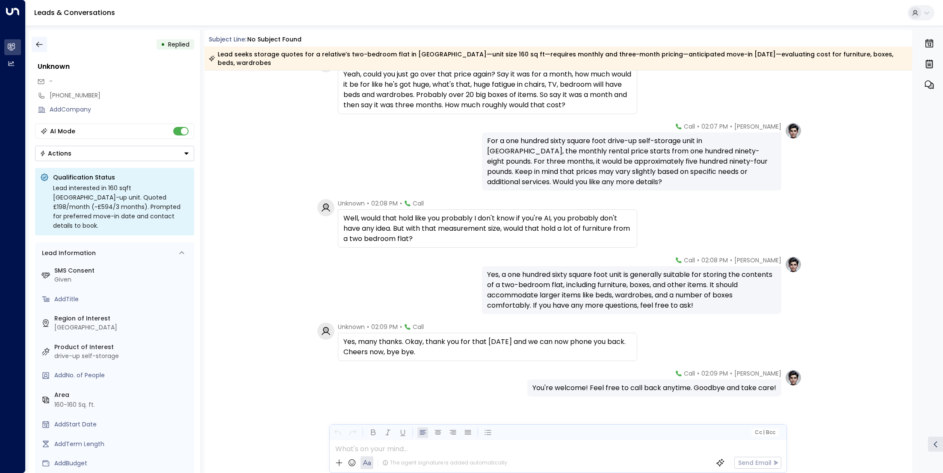
click at [38, 47] on icon "button" at bounding box center [39, 45] width 6 height 6
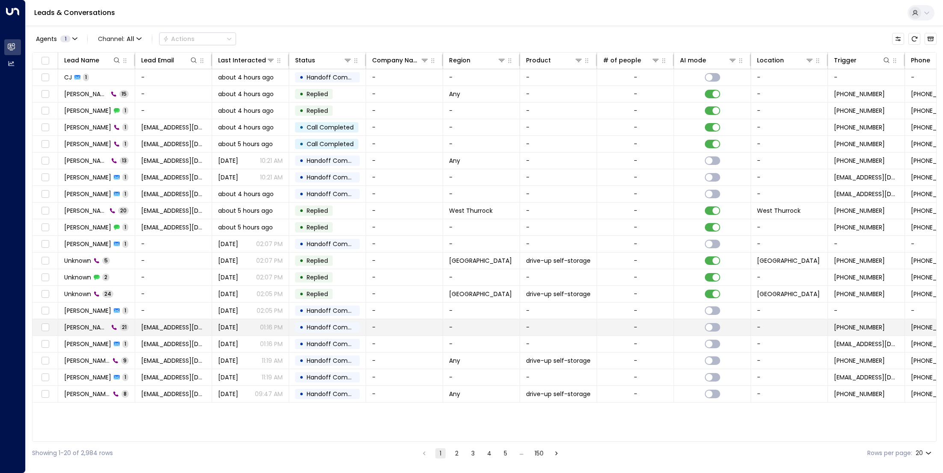
click at [91, 325] on span "[PERSON_NAME]" at bounding box center [86, 327] width 44 height 9
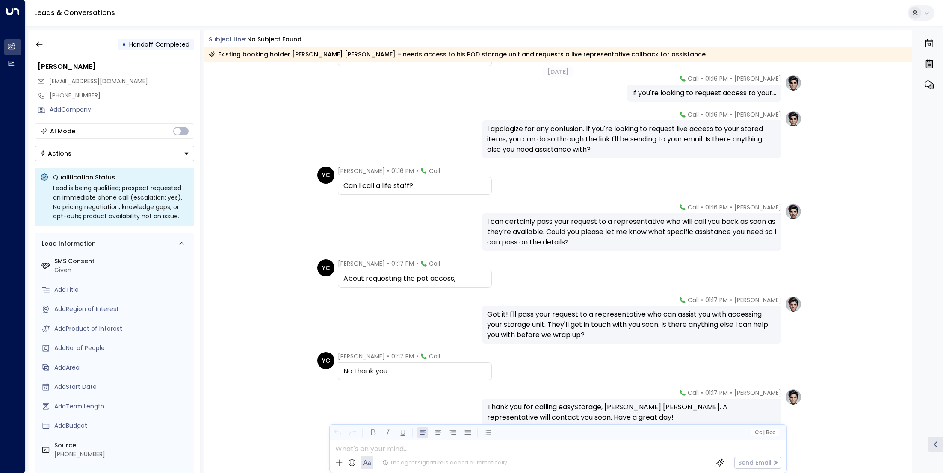
scroll to position [585, 0]
